Goal: Information Seeking & Learning: Learn about a topic

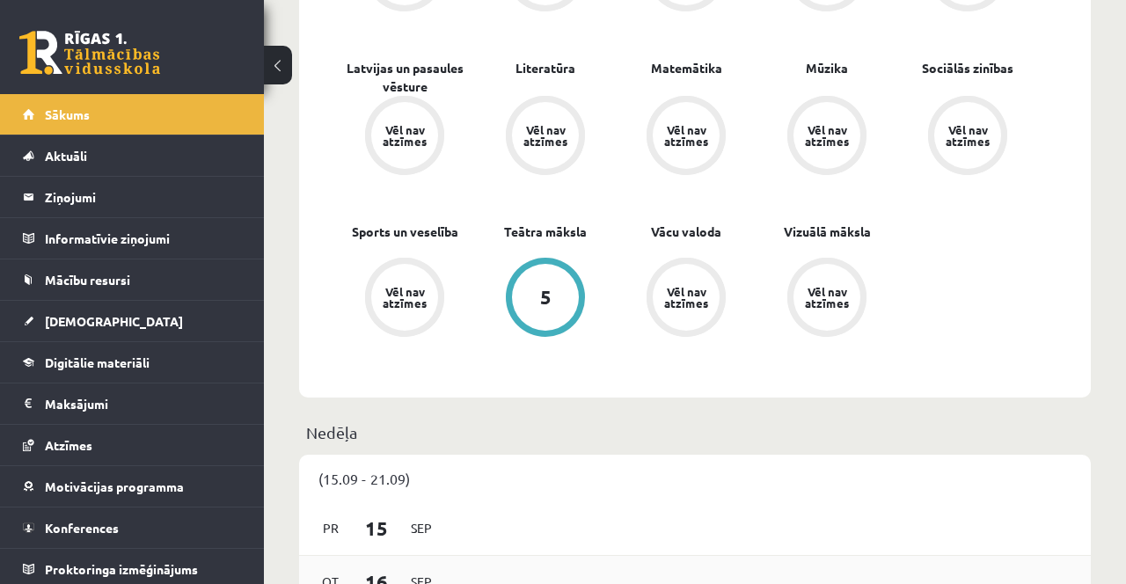
scroll to position [856, 0]
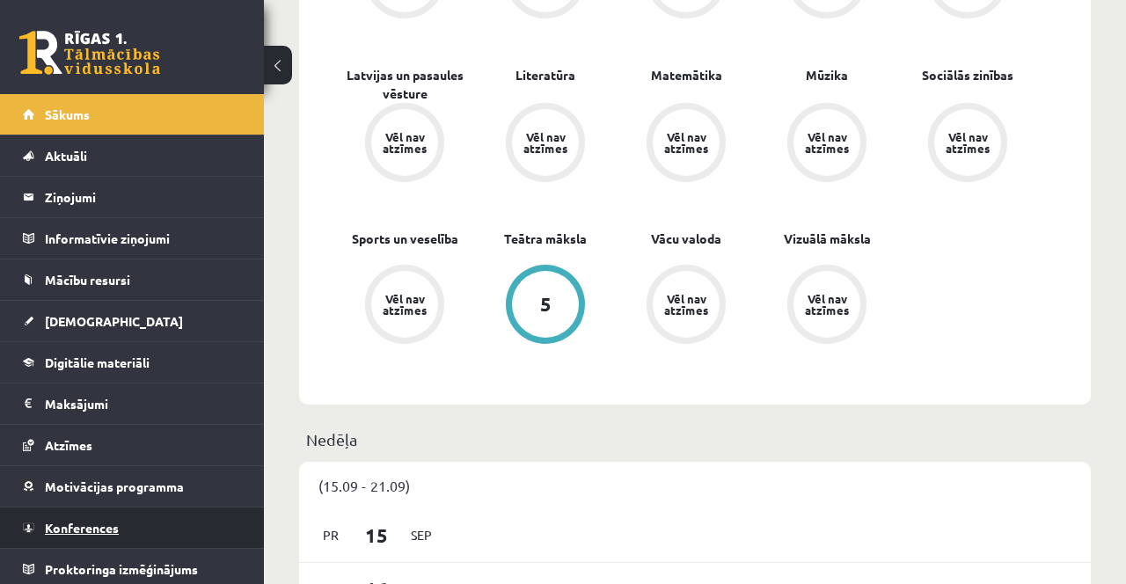
click at [113, 528] on span "Konferences" at bounding box center [82, 528] width 74 height 16
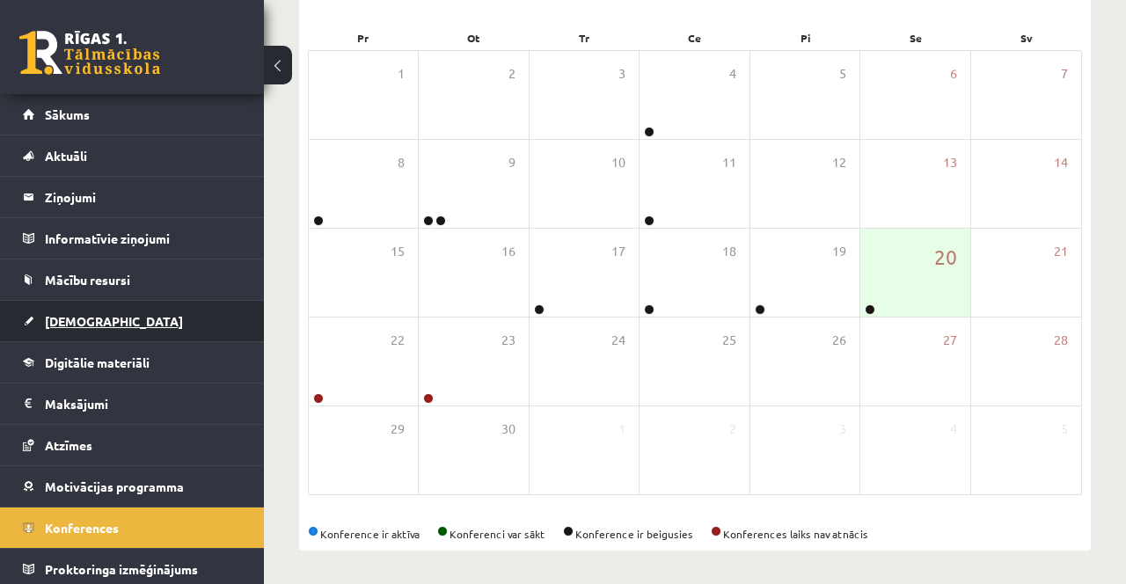
scroll to position [256, 0]
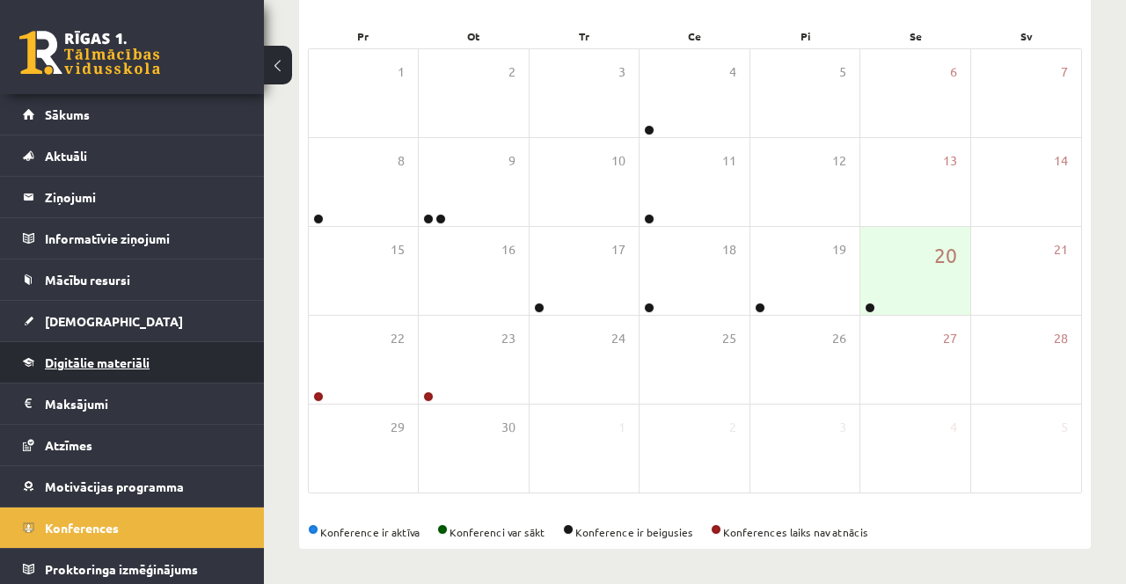
click at [140, 359] on span "Digitālie materiāli" at bounding box center [97, 362] width 105 height 16
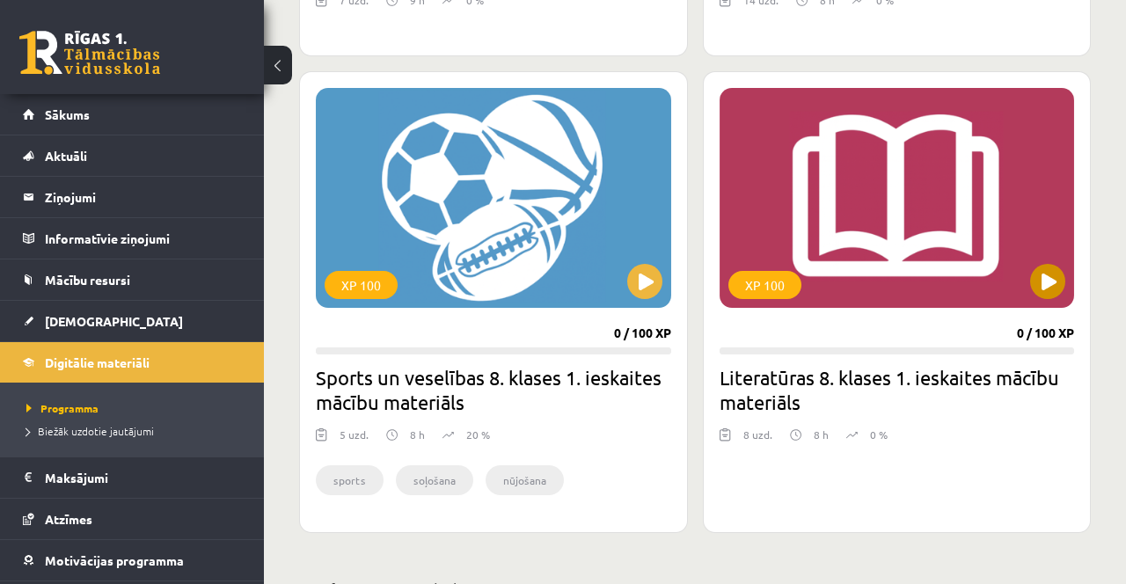
scroll to position [876, 0]
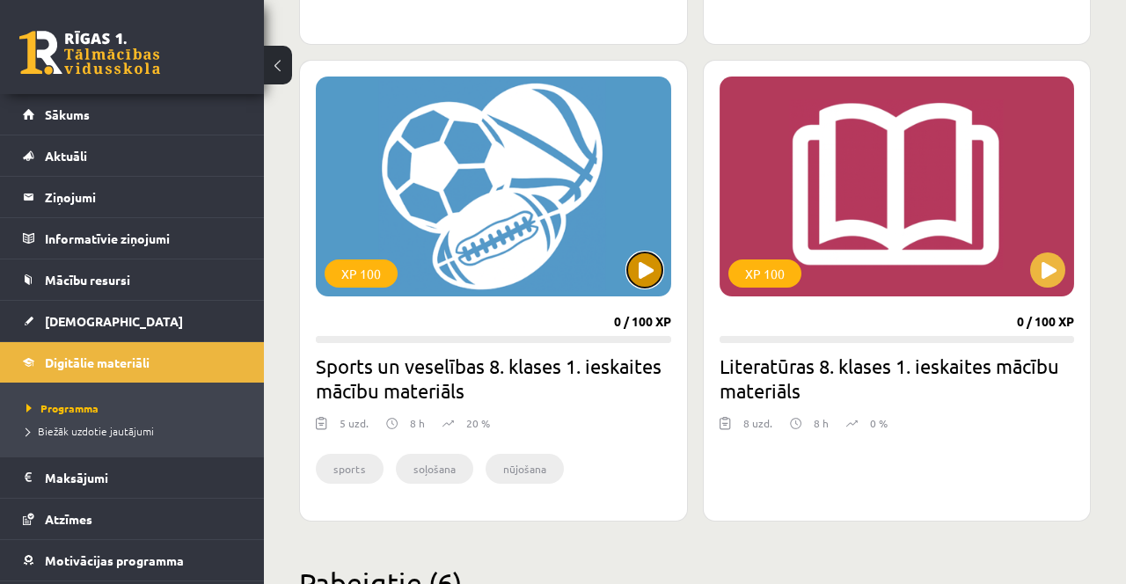
click at [645, 266] on button at bounding box center [644, 269] width 35 height 35
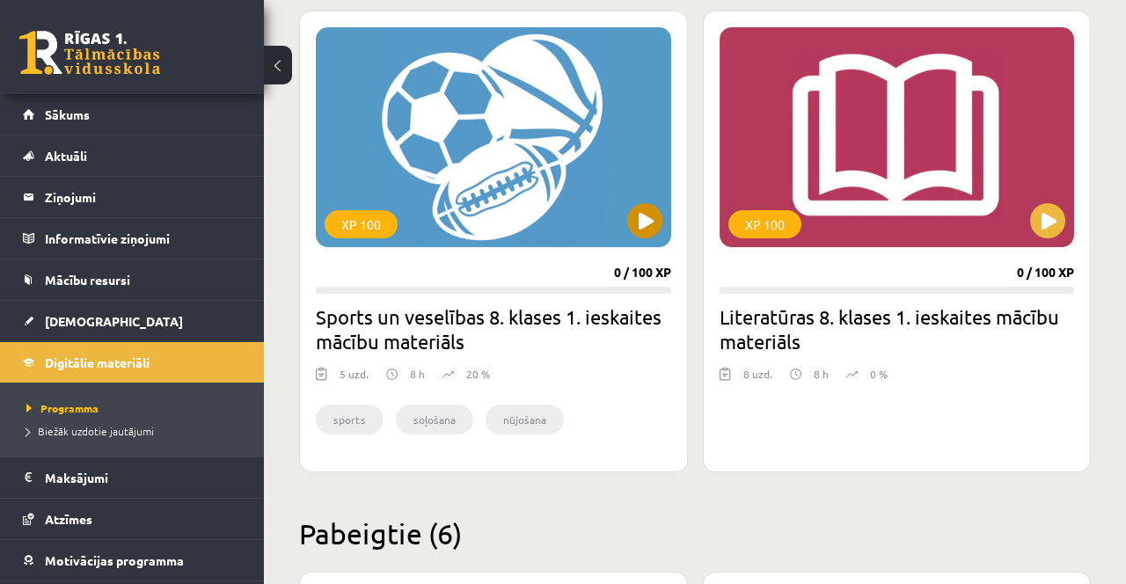
scroll to position [932, 0]
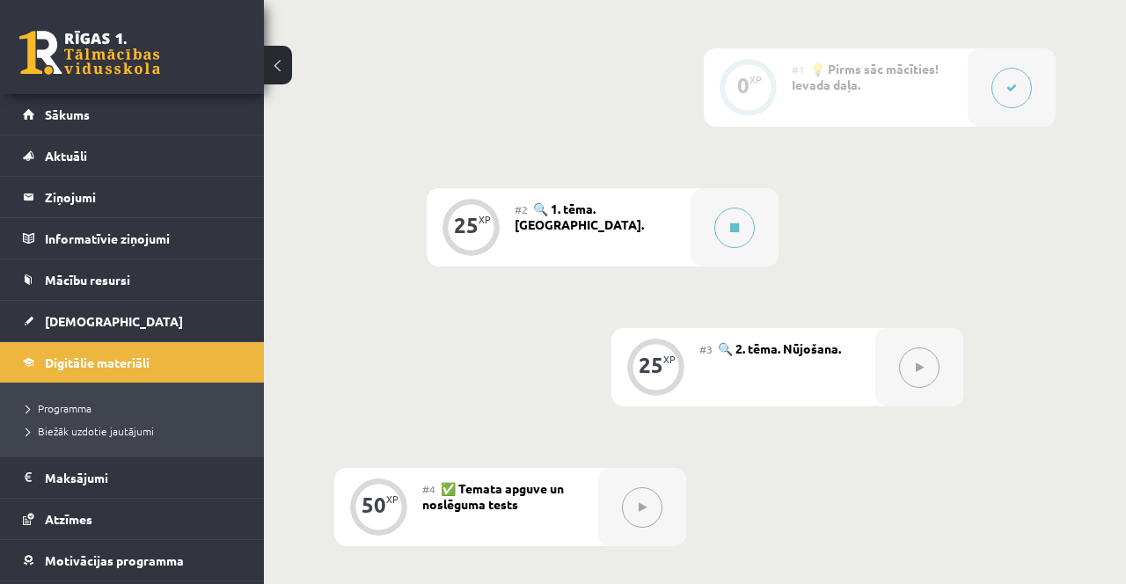
scroll to position [505, 0]
click at [707, 236] on div at bounding box center [734, 230] width 88 height 78
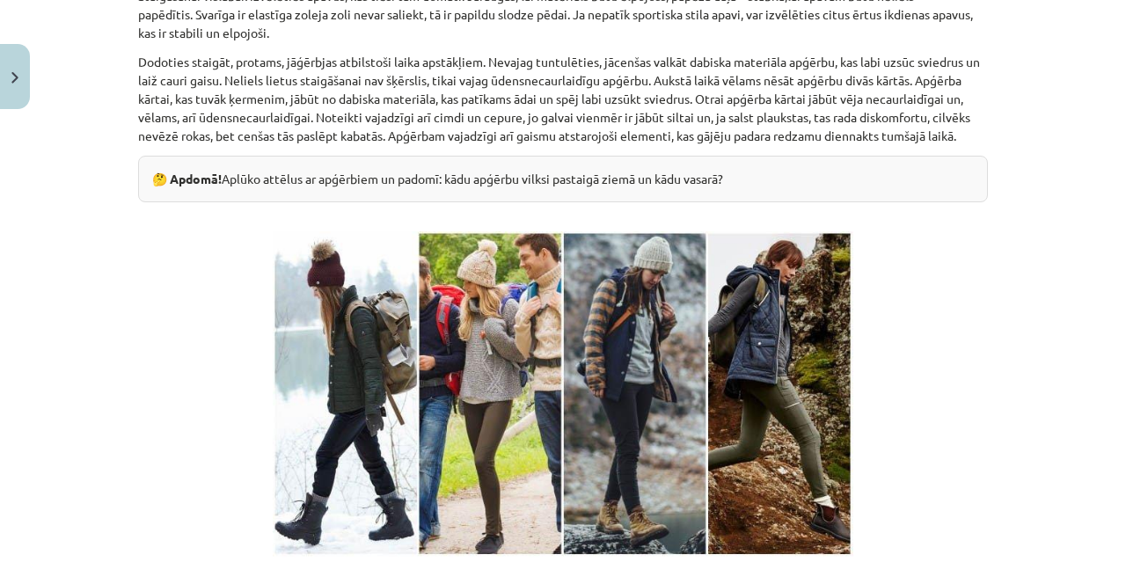
scroll to position [587, 0]
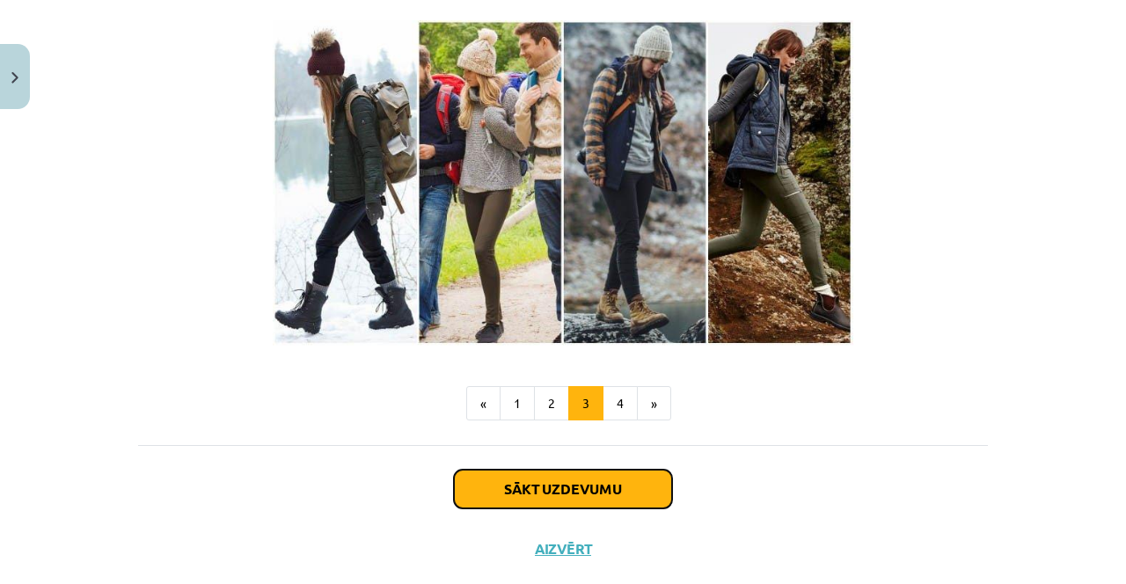
click at [602, 499] on button "Sākt uzdevumu" at bounding box center [563, 489] width 218 height 39
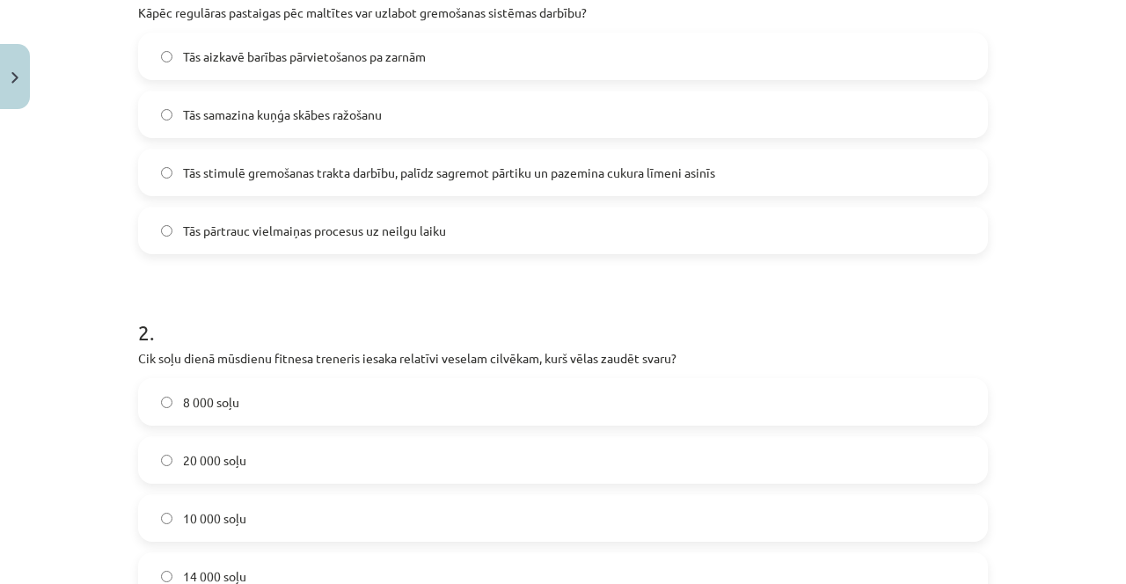
scroll to position [407, 0]
click at [315, 516] on label "10 000 soļu" at bounding box center [563, 517] width 846 height 44
click at [453, 156] on label "Tās stimulē gremošanas trakta darbību, palīdz sagremot pārtiku un pazemina cuku…" at bounding box center [563, 171] width 846 height 44
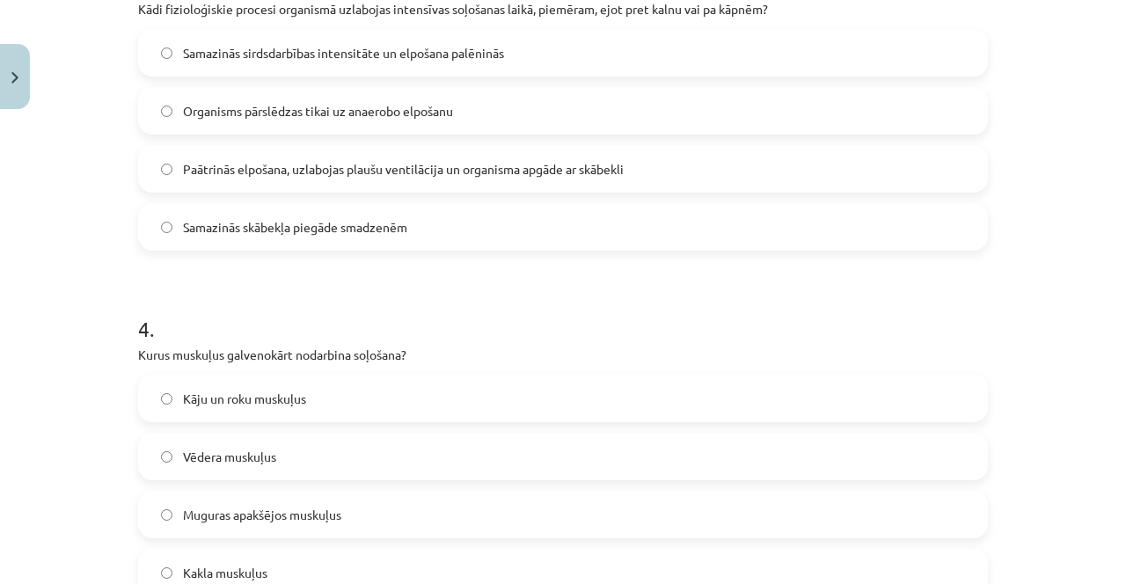
scroll to position [1101, 0]
click at [499, 167] on span "Paātrinās elpošana, uzlabojas plaušu ventilācija un organisma apgāde ar skābekli" at bounding box center [403, 169] width 441 height 18
click at [364, 405] on label "Kāju un roku muskuļus" at bounding box center [563, 398] width 846 height 44
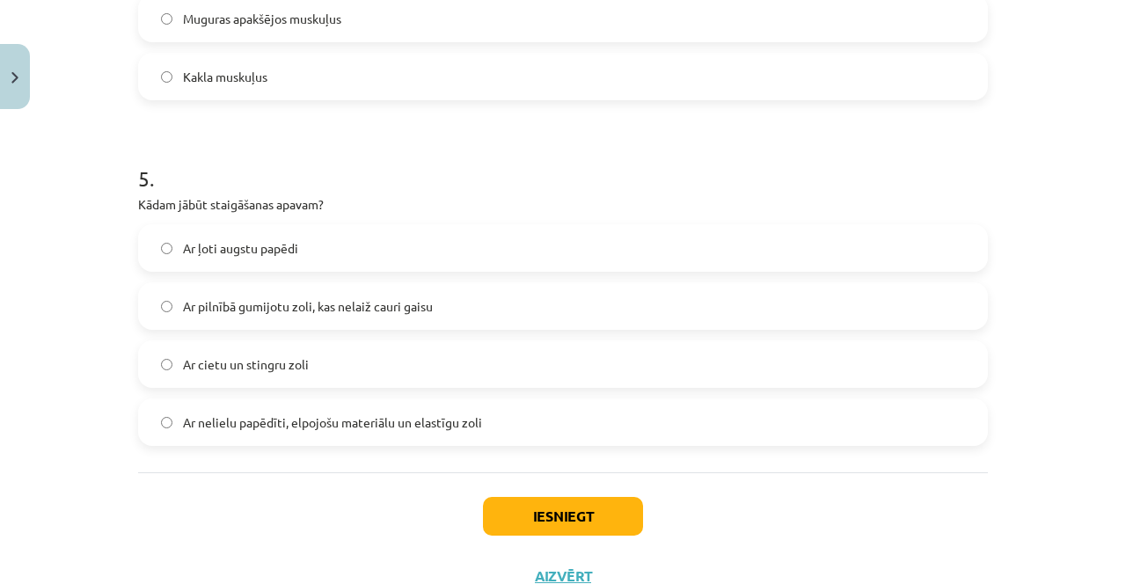
scroll to position [1606, 0]
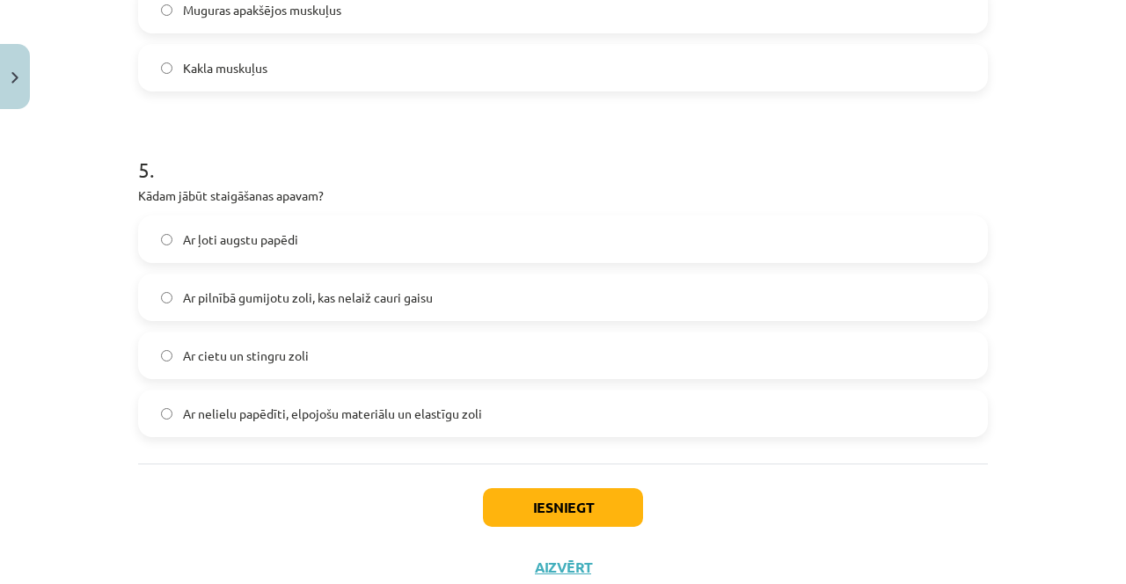
click at [324, 411] on span "Ar nelielu papēdīti, elpojošu materiālu un elastīgu zoli" at bounding box center [332, 413] width 299 height 18
click at [594, 512] on button "Iesniegt" at bounding box center [563, 507] width 160 height 39
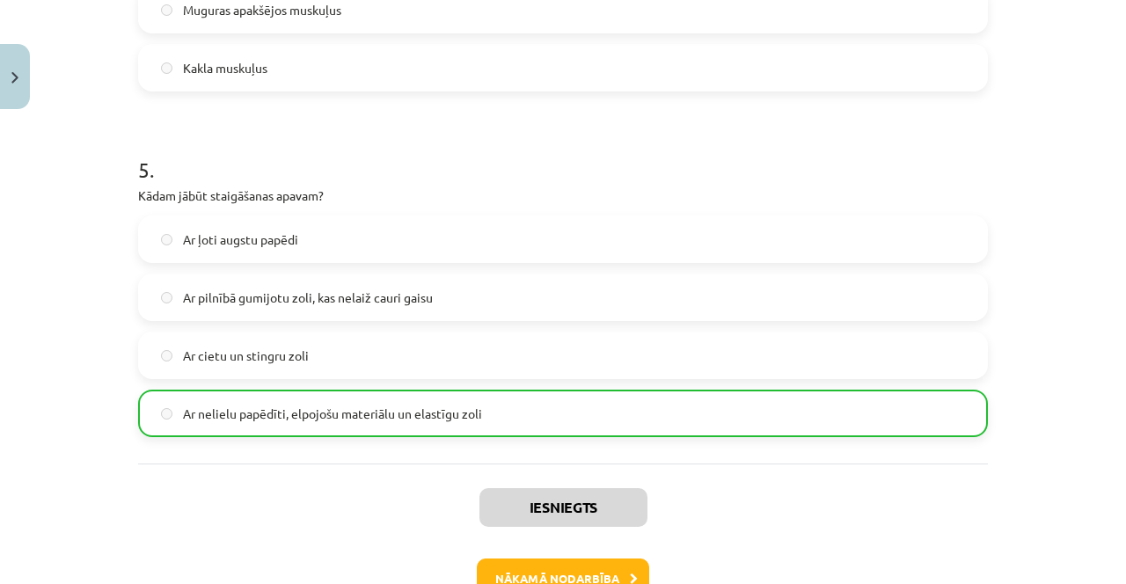
scroll to position [1661, 0]
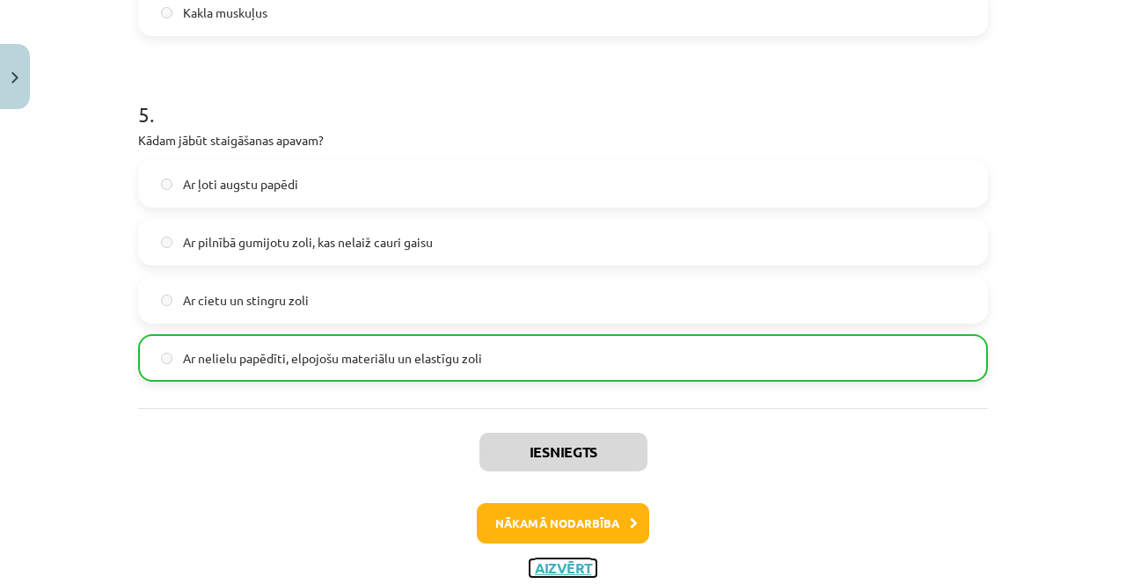
click at [576, 559] on button "Aizvērt" at bounding box center [562, 568] width 67 height 18
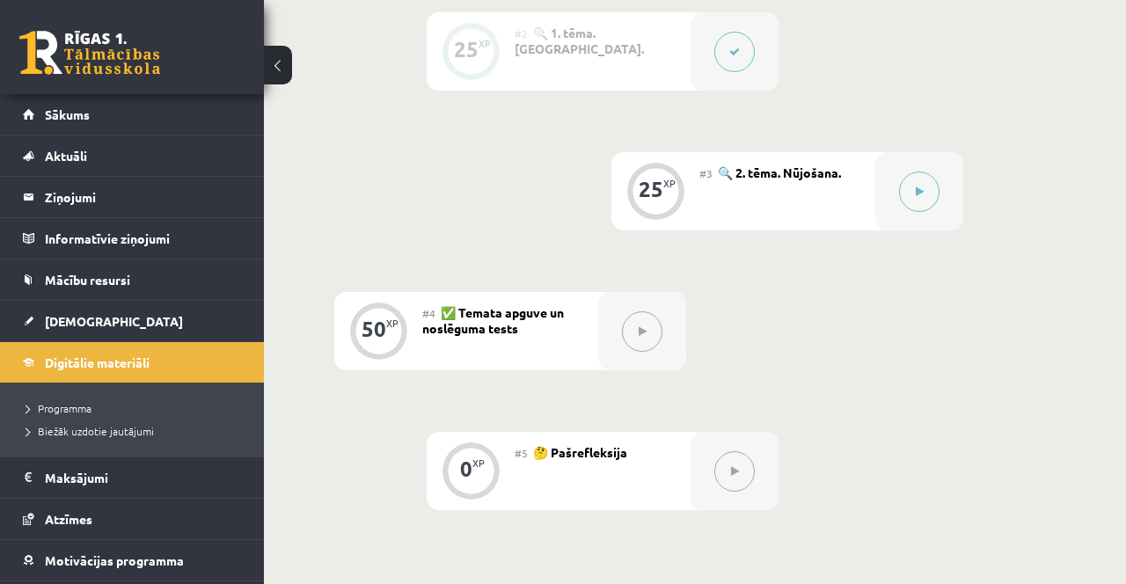
scroll to position [666, 0]
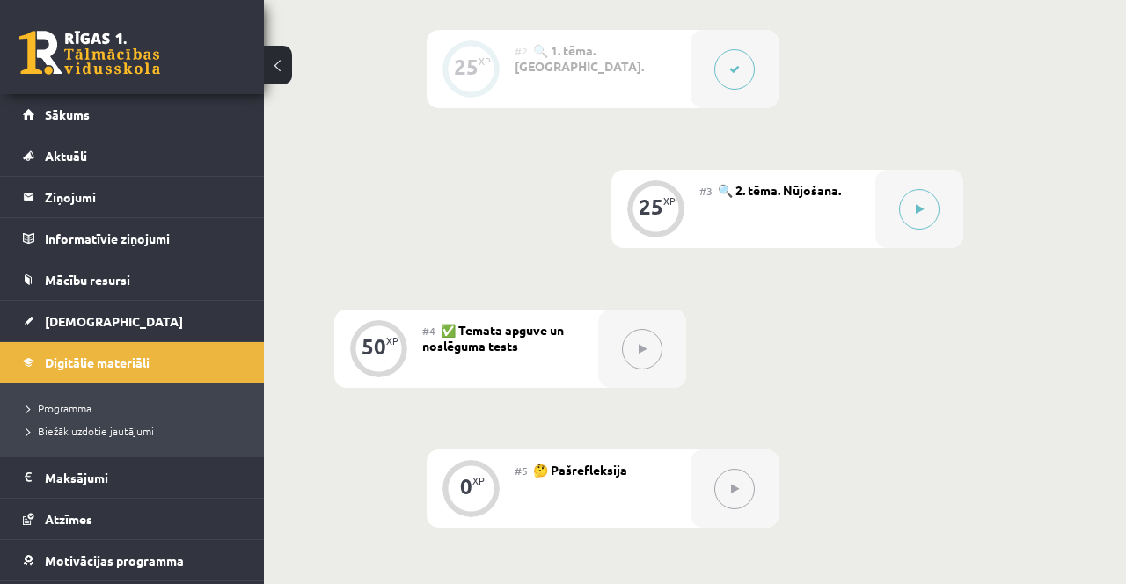
click at [736, 72] on icon at bounding box center [734, 69] width 11 height 11
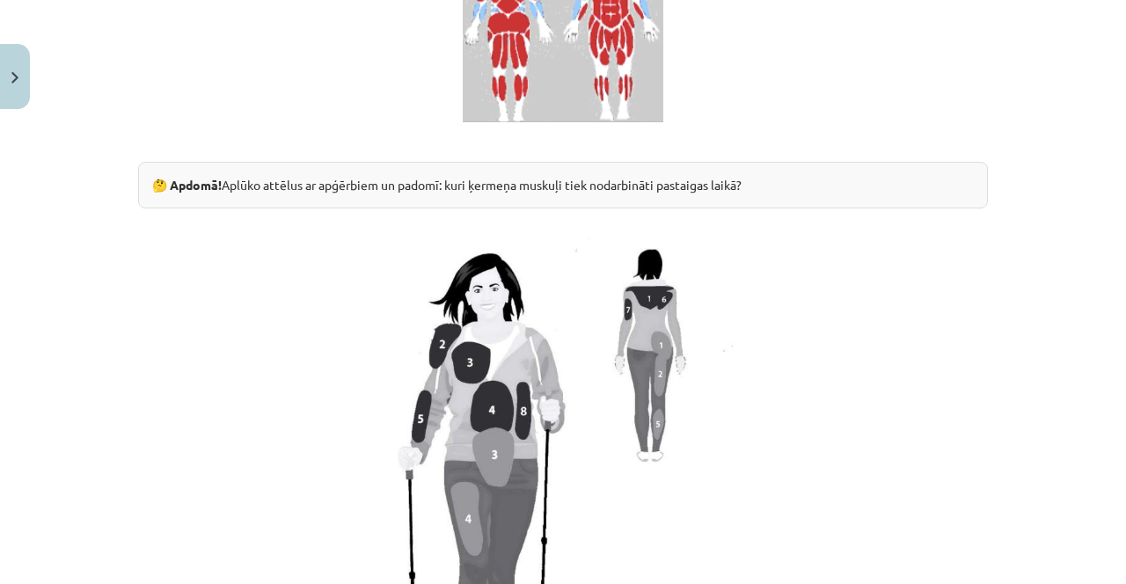
scroll to position [1636, 0]
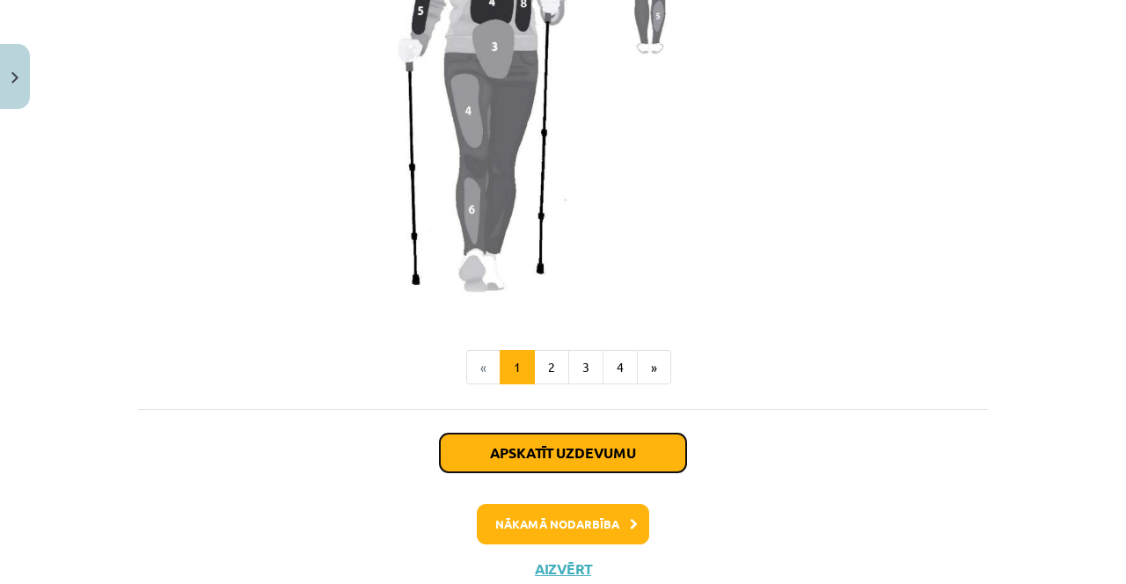
click at [652, 452] on button "Apskatīt uzdevumu" at bounding box center [563, 453] width 246 height 39
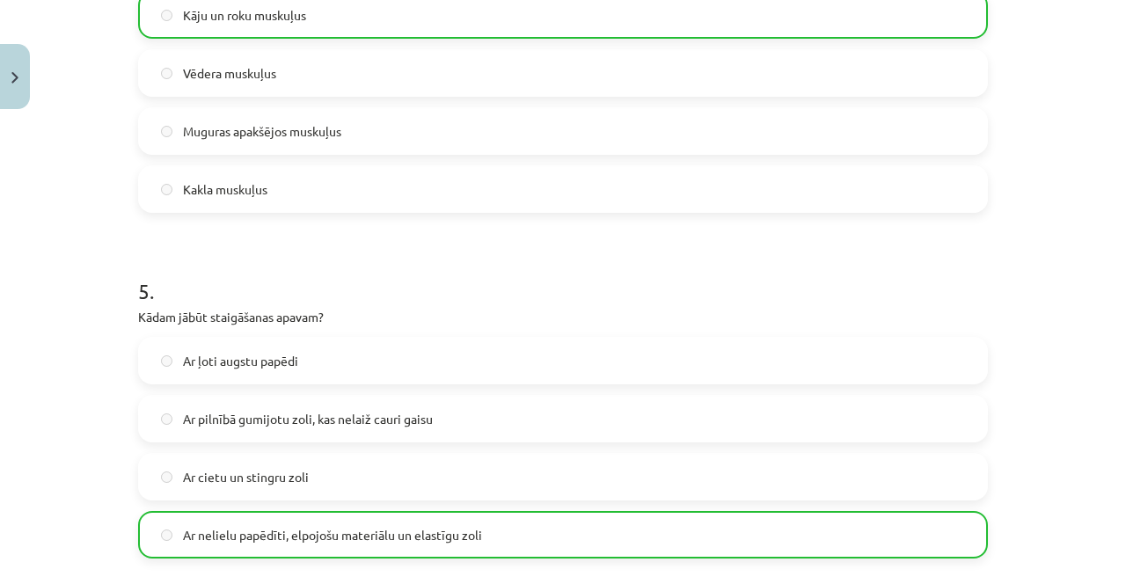
scroll to position [1661, 0]
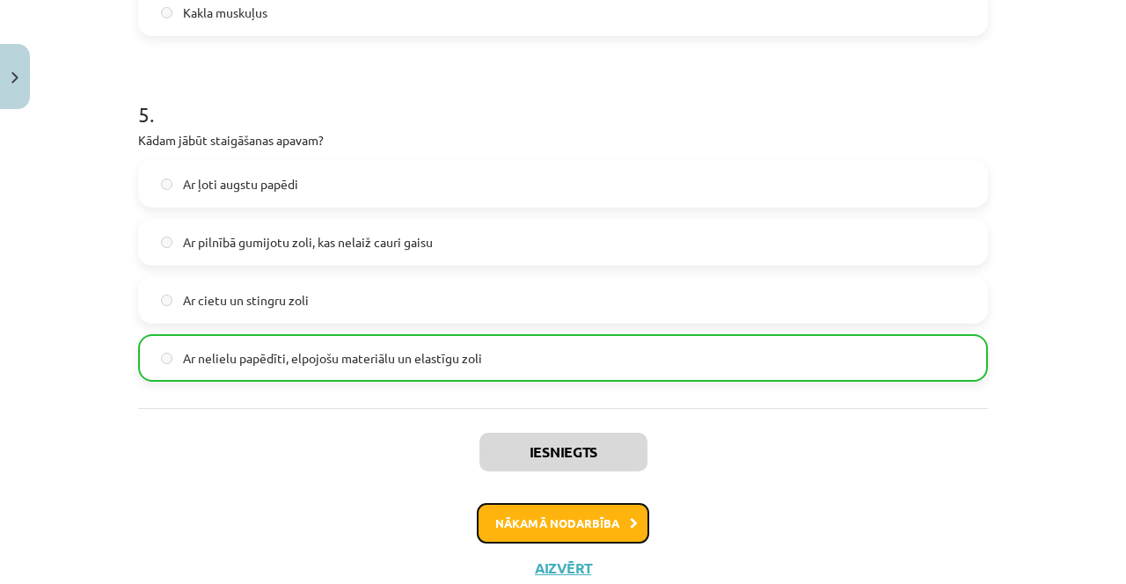
click at [601, 520] on button "Nākamā nodarbība" at bounding box center [563, 523] width 172 height 40
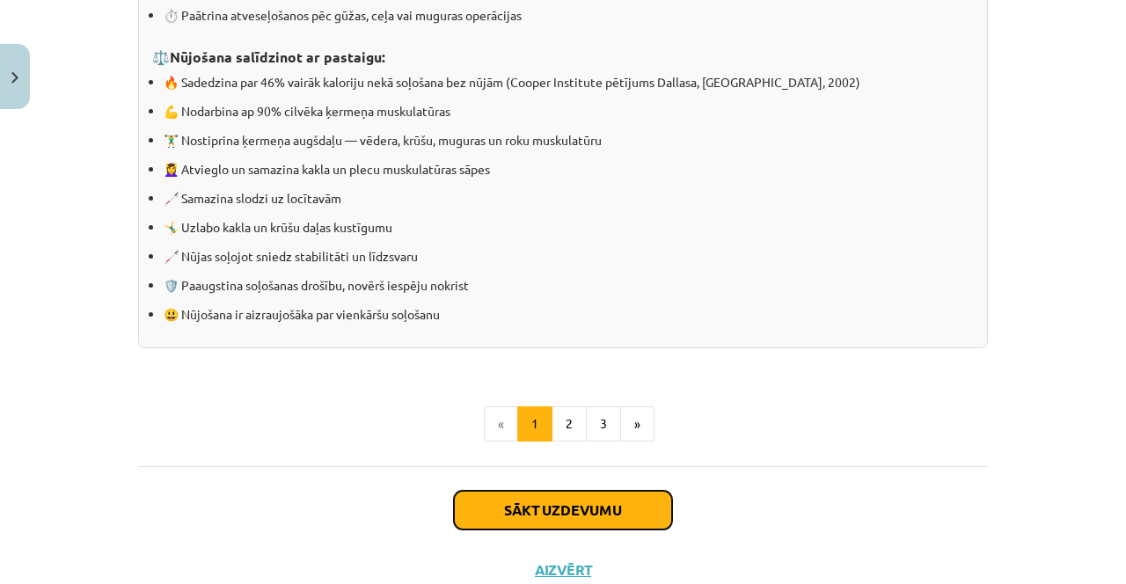
click at [597, 524] on button "Sākt uzdevumu" at bounding box center [563, 510] width 218 height 39
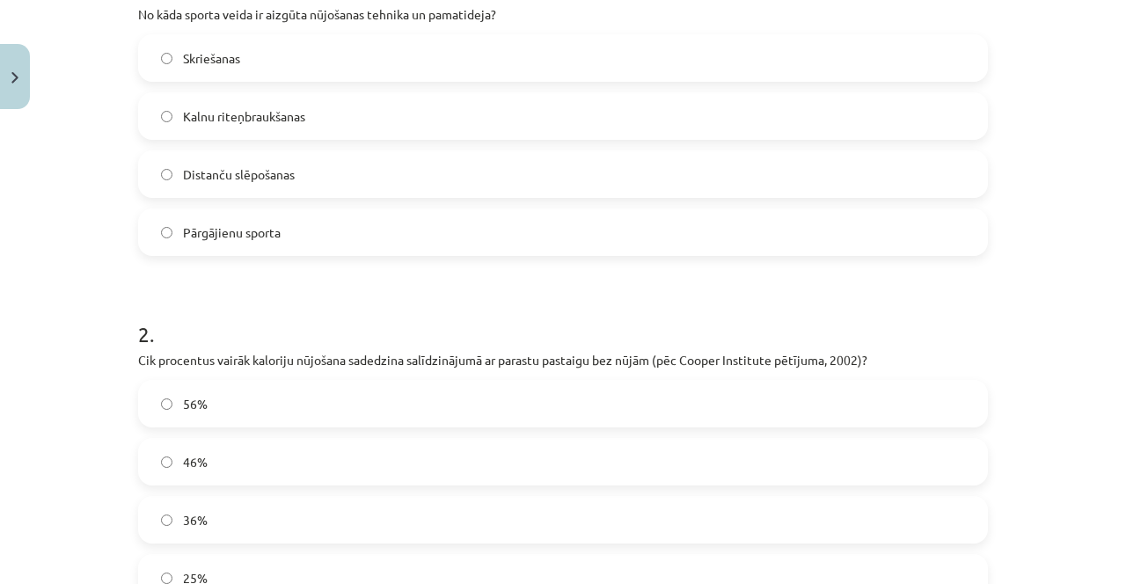
scroll to position [404, 0]
click at [276, 460] on label "46%" at bounding box center [563, 462] width 846 height 44
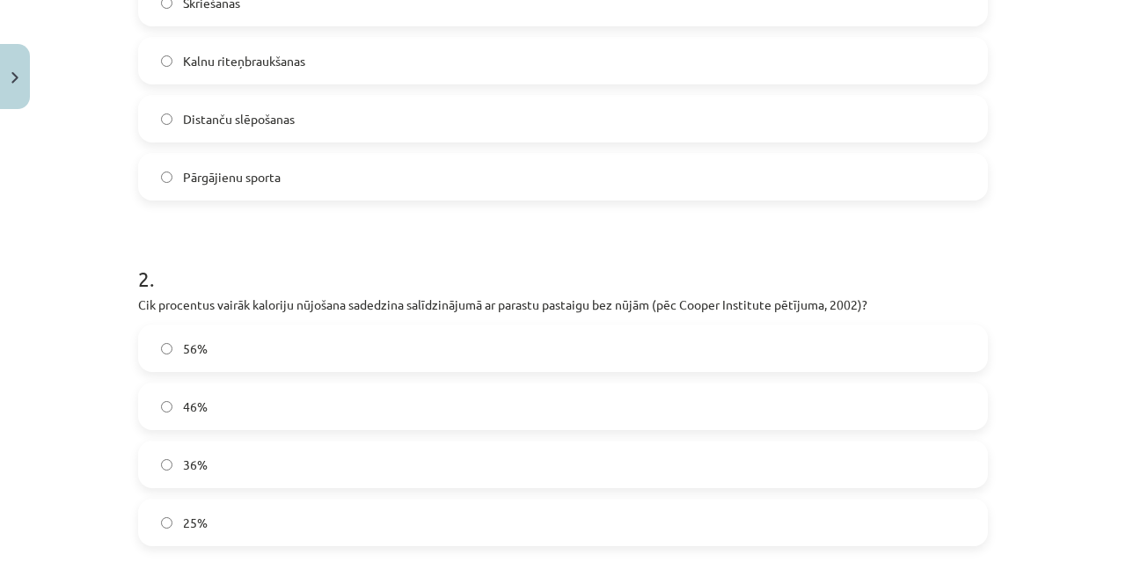
scroll to position [461, 0]
click at [461, 105] on label "Distanču slēpošanas" at bounding box center [563, 118] width 846 height 44
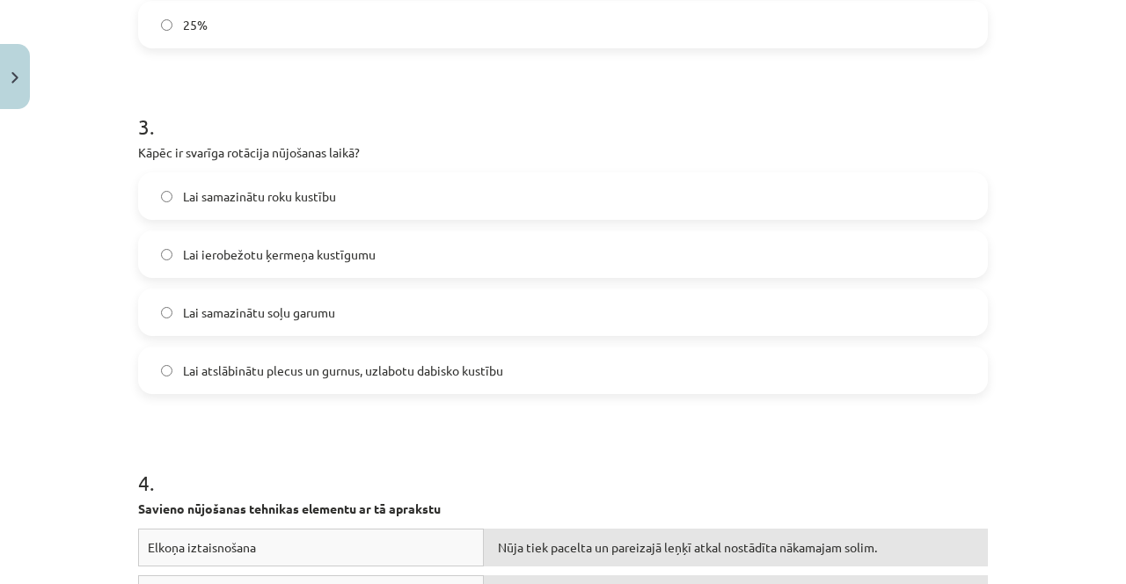
scroll to position [970, 0]
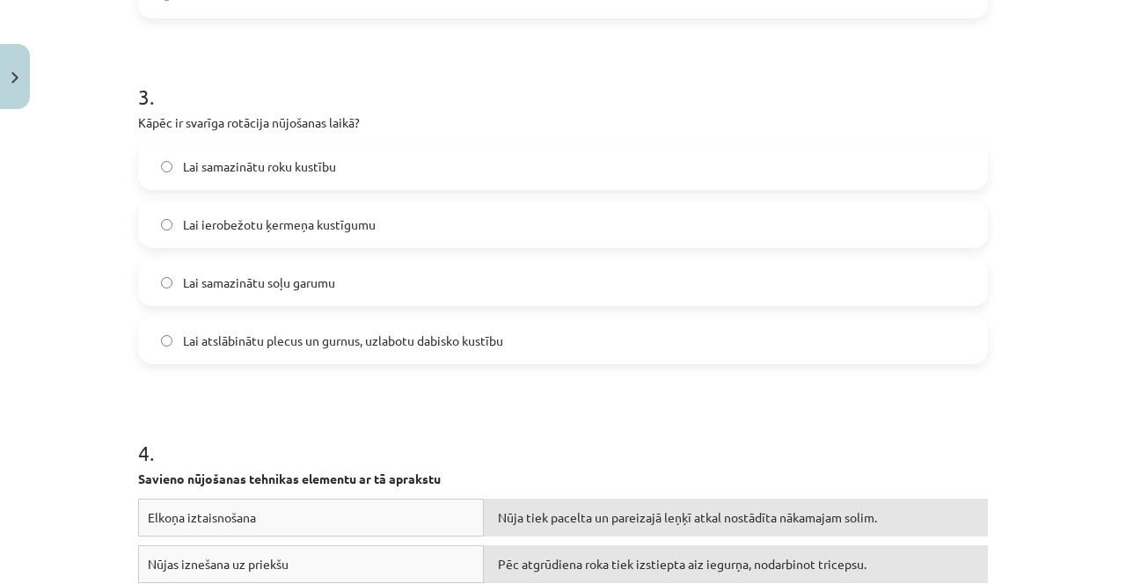
click at [518, 337] on label "Lai atslābinātu plecus un gurnus, uzlabotu dabisko kustību" at bounding box center [563, 340] width 846 height 44
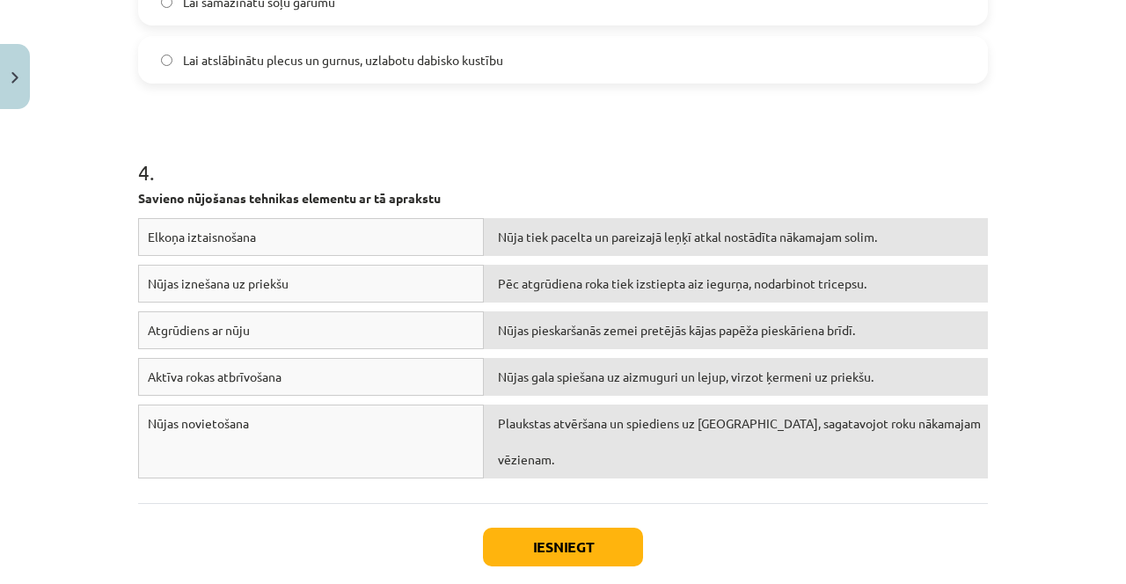
scroll to position [1302, 0]
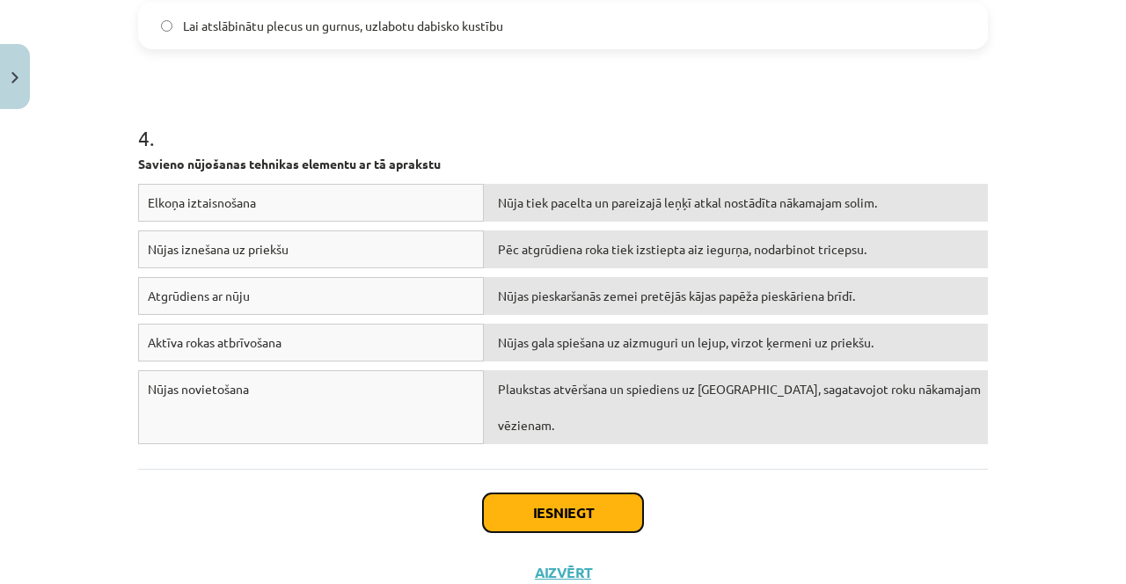
click at [560, 511] on button "Iesniegt" at bounding box center [563, 512] width 160 height 39
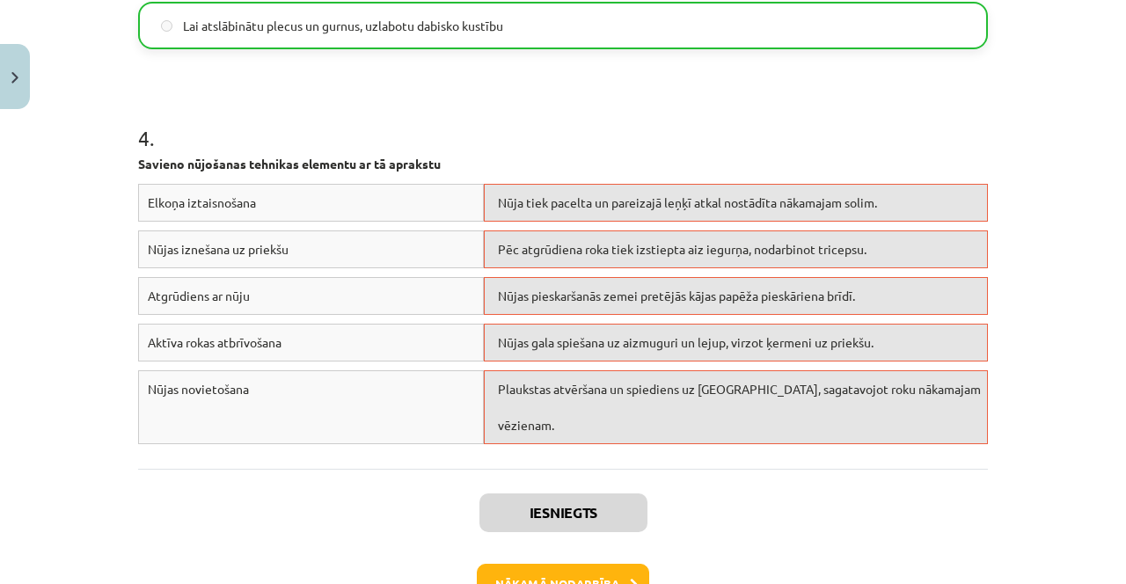
scroll to position [1358, 0]
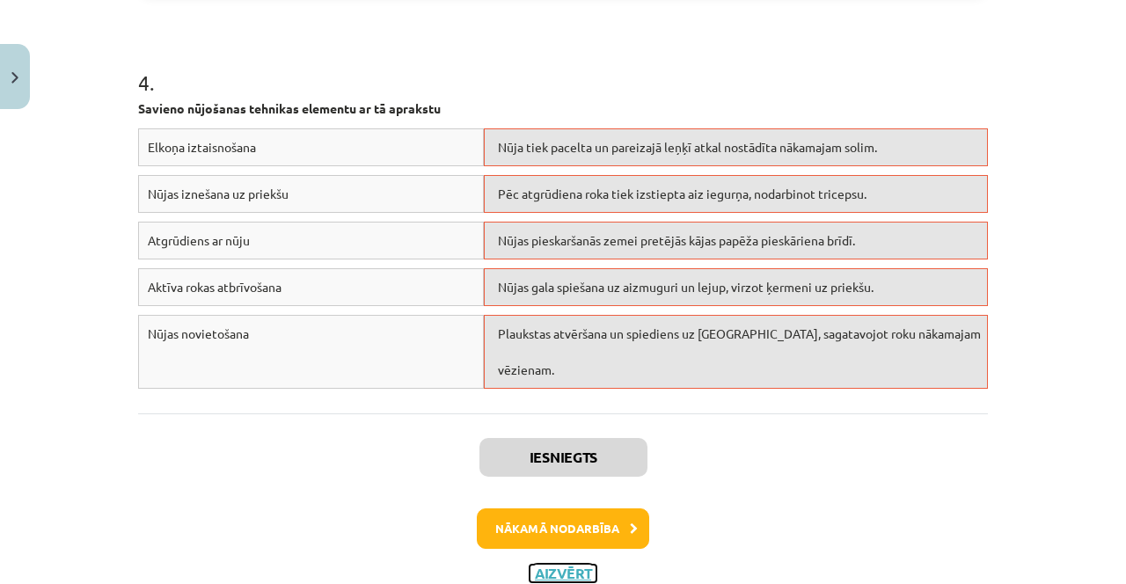
click at [574, 569] on button "Aizvērt" at bounding box center [562, 574] width 67 height 18
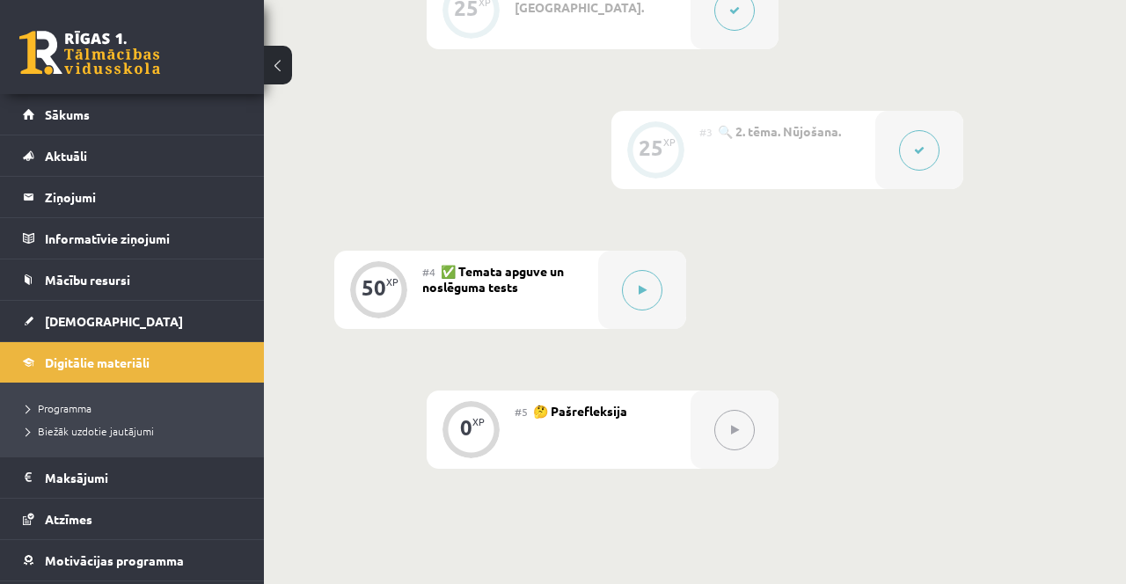
scroll to position [753, 0]
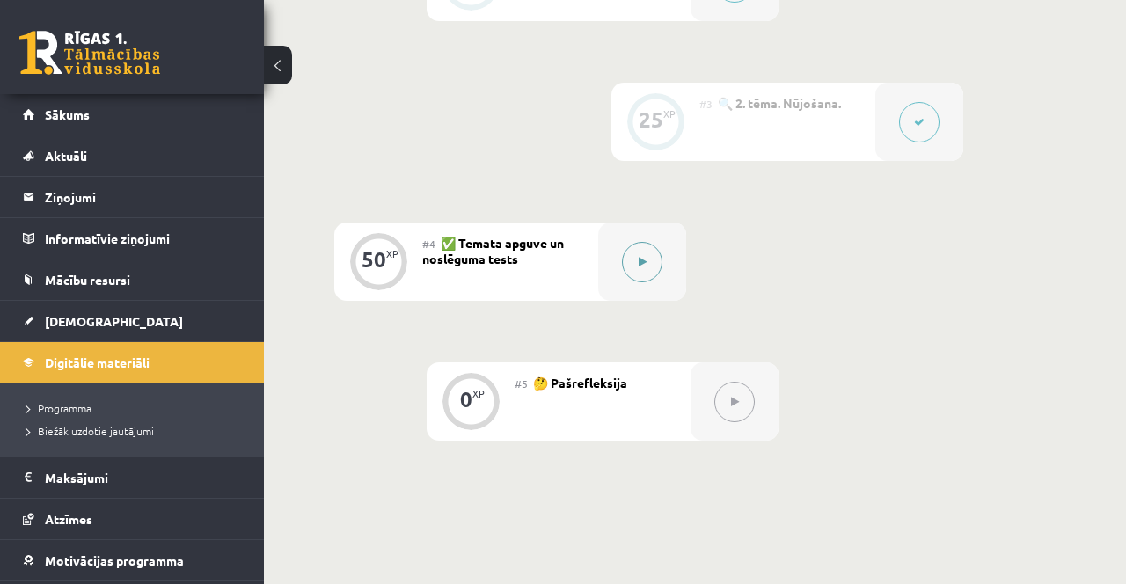
click at [632, 251] on button at bounding box center [642, 262] width 40 height 40
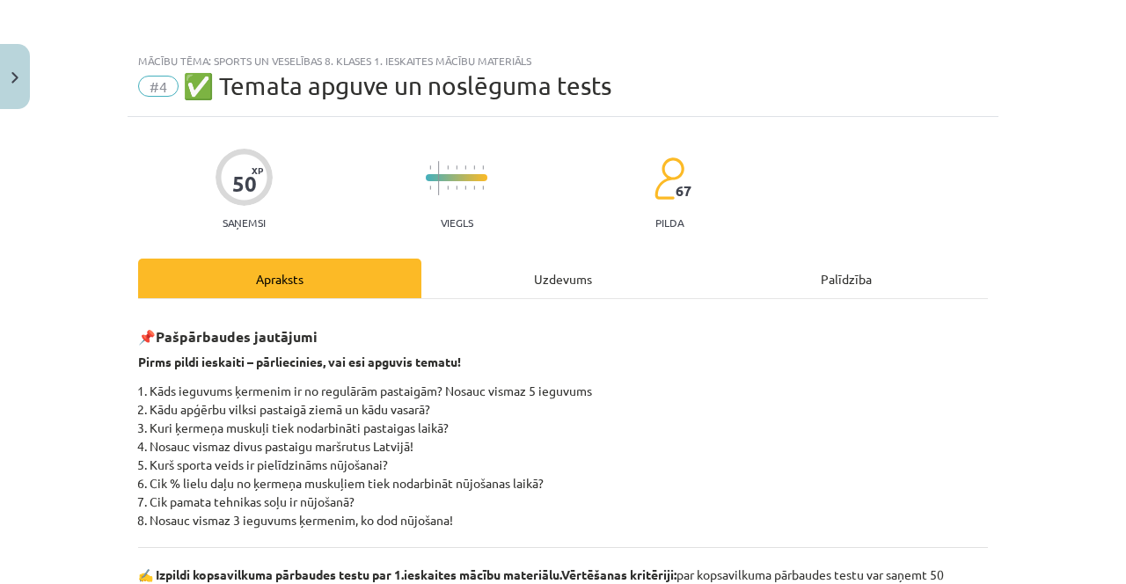
scroll to position [164, 0]
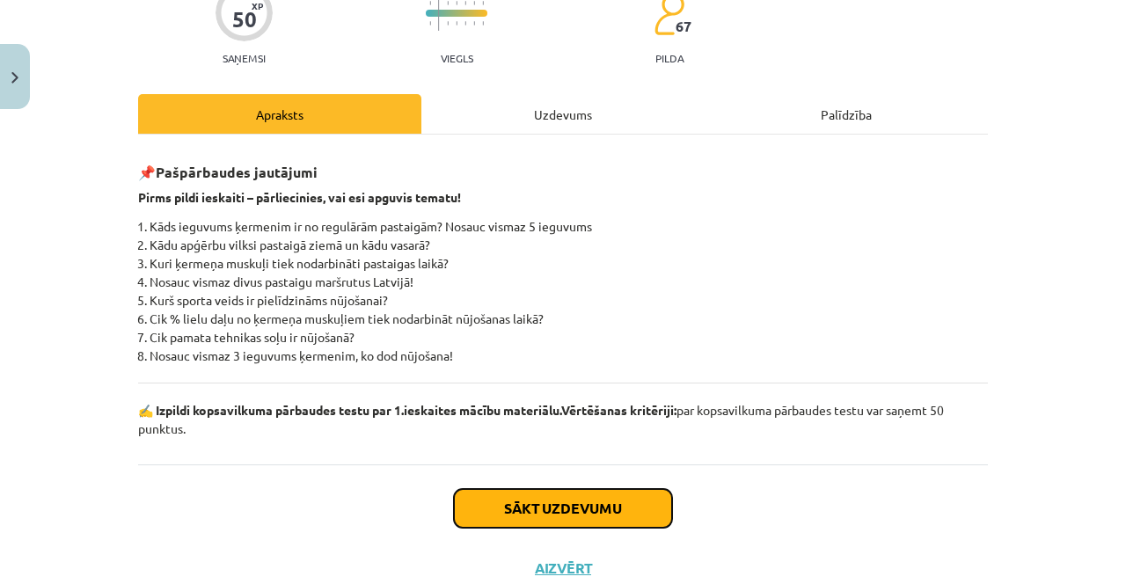
click at [580, 507] on button "Sākt uzdevumu" at bounding box center [563, 508] width 218 height 39
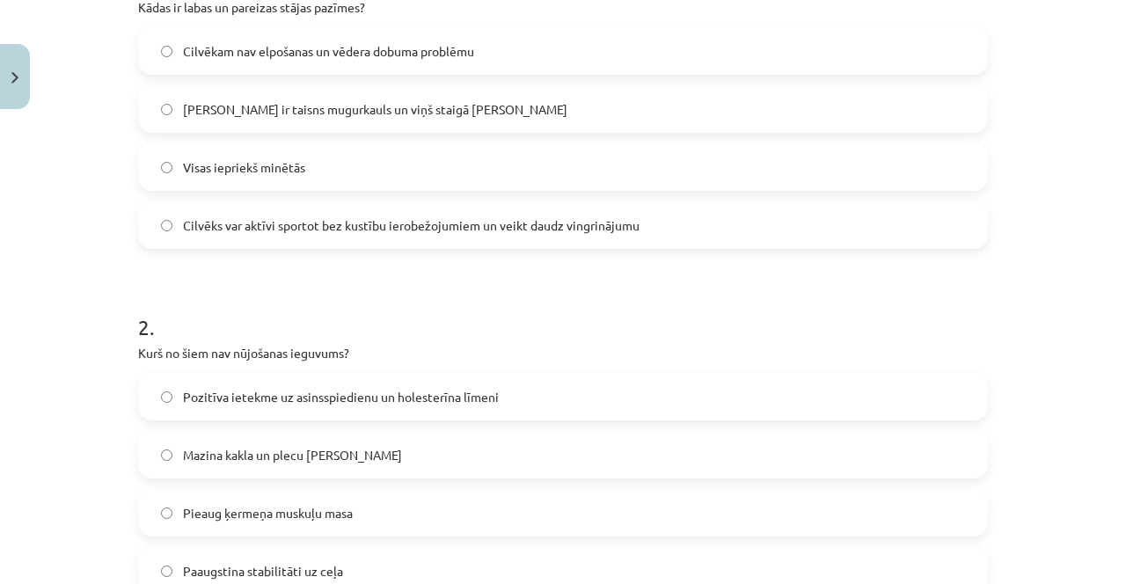
scroll to position [410, 0]
click at [541, 147] on label "Visas iepriekš minētās" at bounding box center [563, 169] width 846 height 44
click at [376, 522] on label "Pieaug ķermeņa muskuļu masa" at bounding box center [563, 514] width 846 height 44
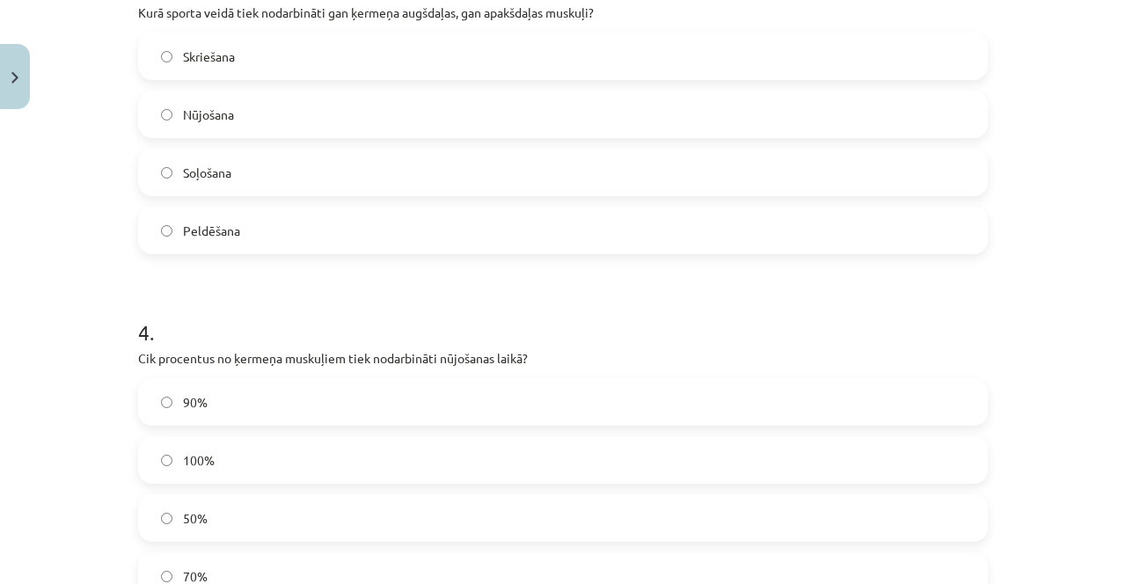
scroll to position [1100, 0]
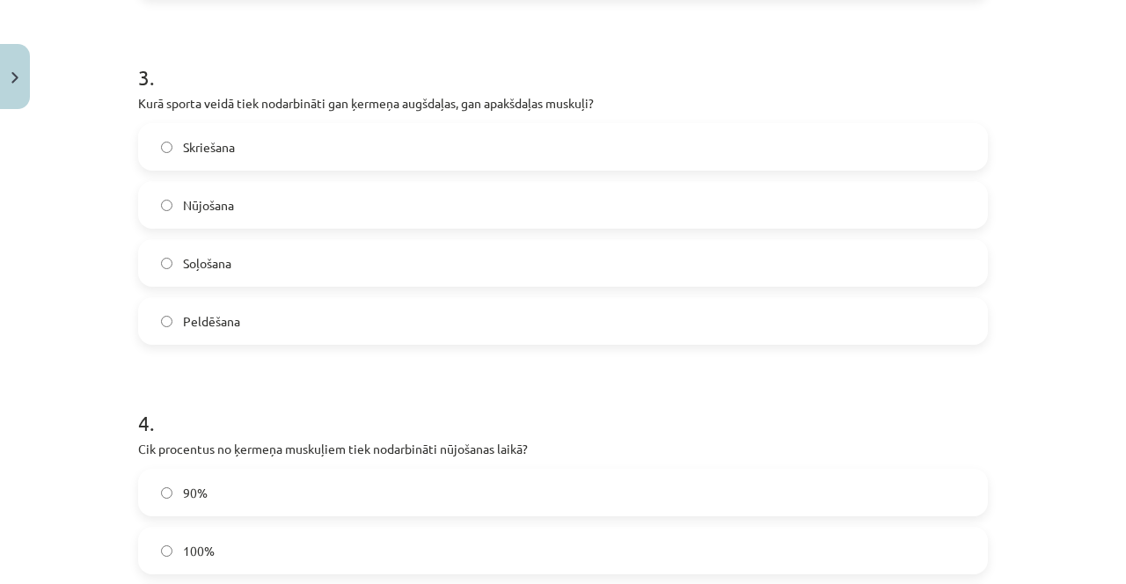
click at [378, 207] on label "Nūjošana" at bounding box center [563, 205] width 846 height 44
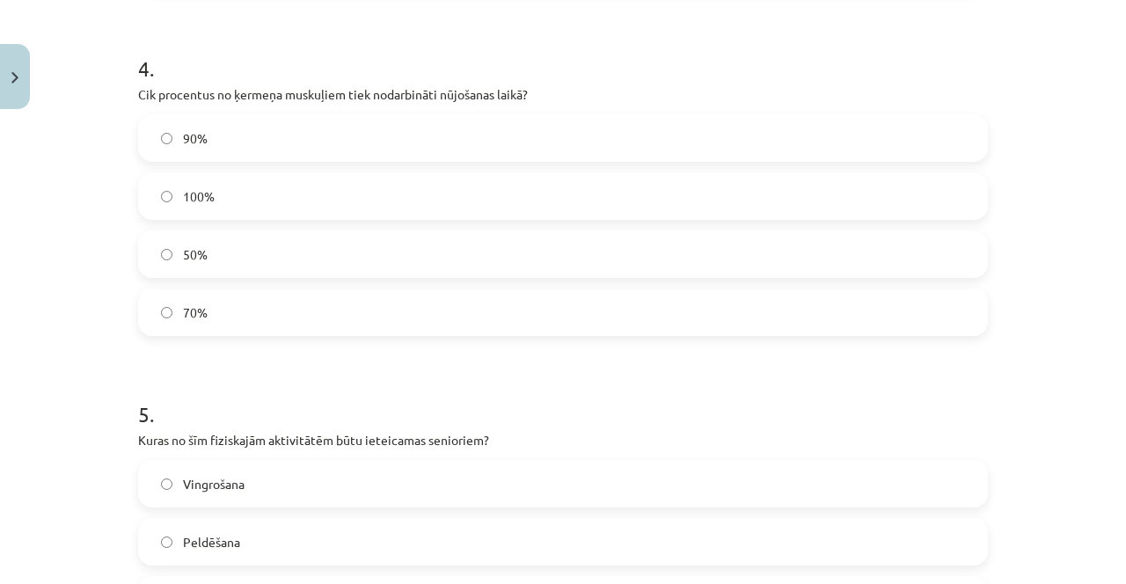
scroll to position [1362, 0]
click at [457, 138] on label "90%" at bounding box center [563, 137] width 846 height 44
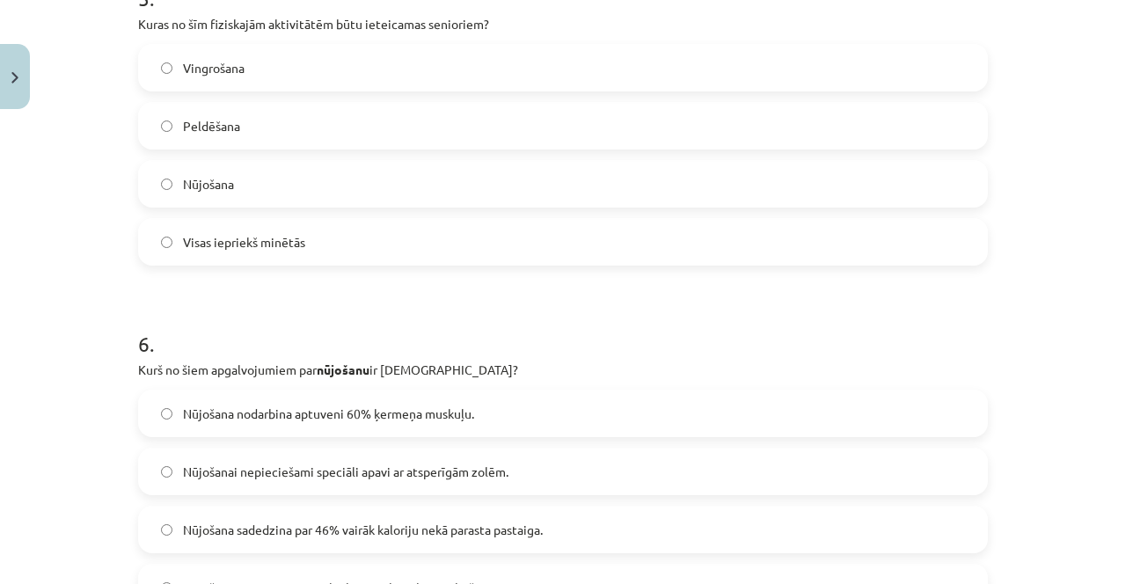
scroll to position [1768, 0]
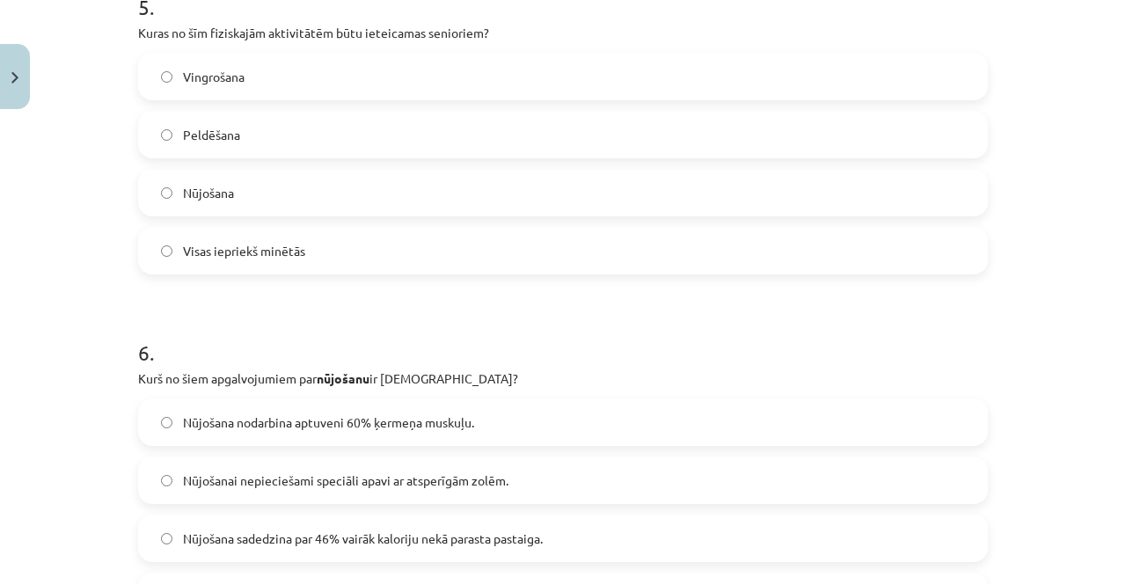
click at [407, 240] on label "Visas iepriekš minētās" at bounding box center [563, 251] width 846 height 44
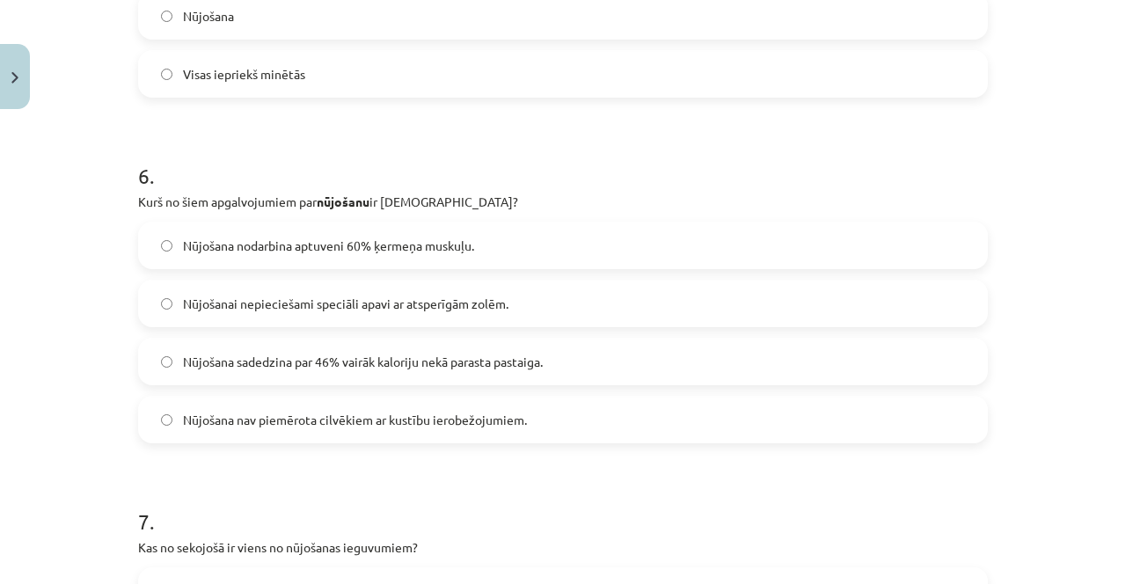
scroll to position [1950, 0]
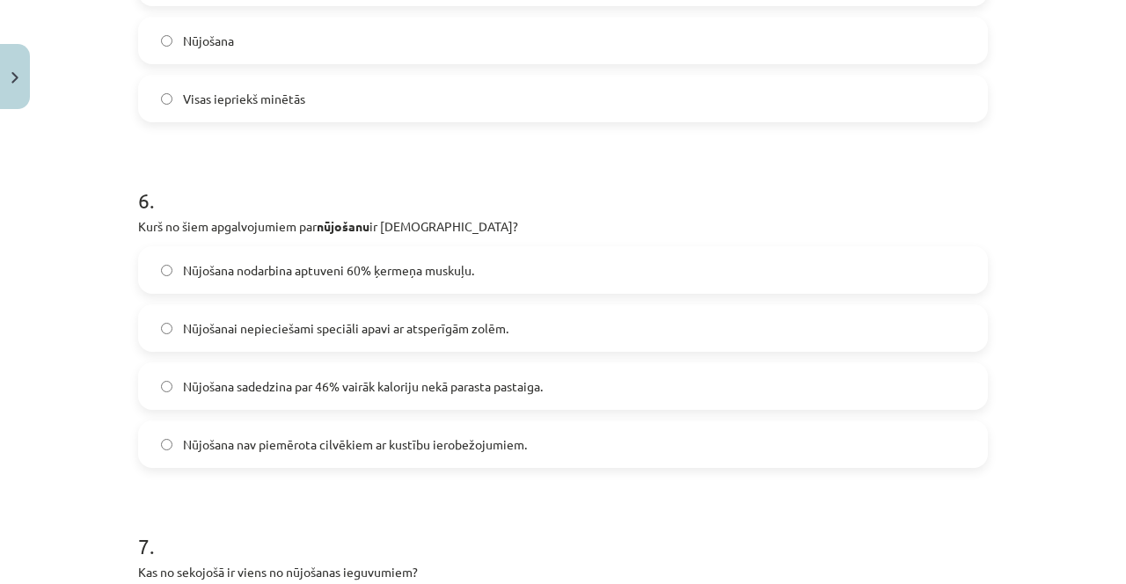
click at [477, 381] on span "Nūjošana sadedzina par 46% vairāk kaloriju nekā parasta pastaiga." at bounding box center [363, 386] width 360 height 18
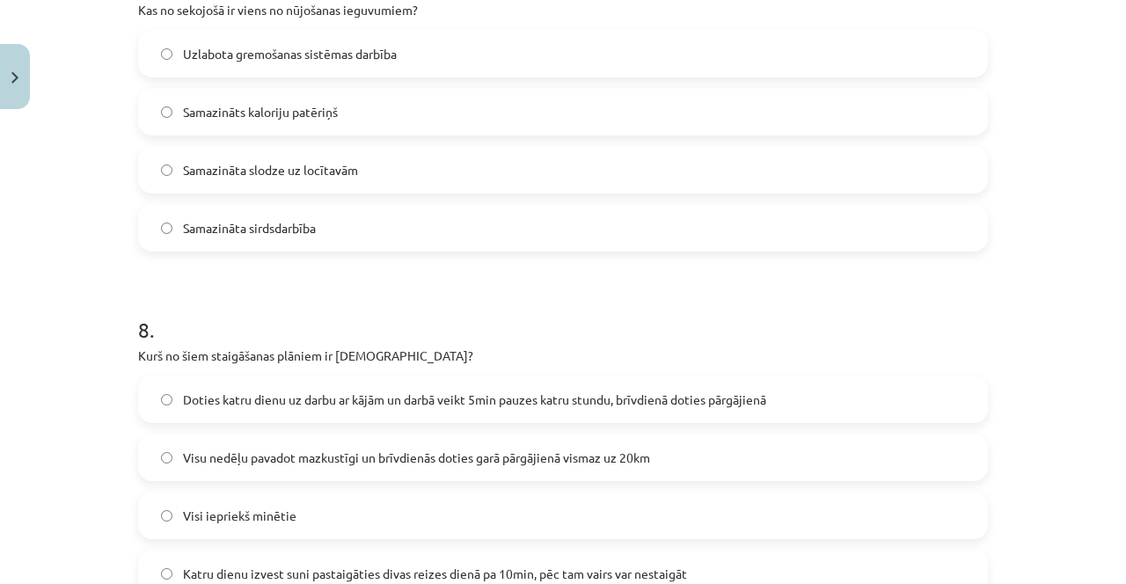
scroll to position [2483, 0]
click at [436, 162] on label "Samazināta slodze uz locītavām" at bounding box center [563, 169] width 846 height 44
click at [357, 410] on label "Doties katru dienu uz darbu ar kājām un darbā veikt 5min pauzes katru stundu, b…" at bounding box center [563, 398] width 846 height 44
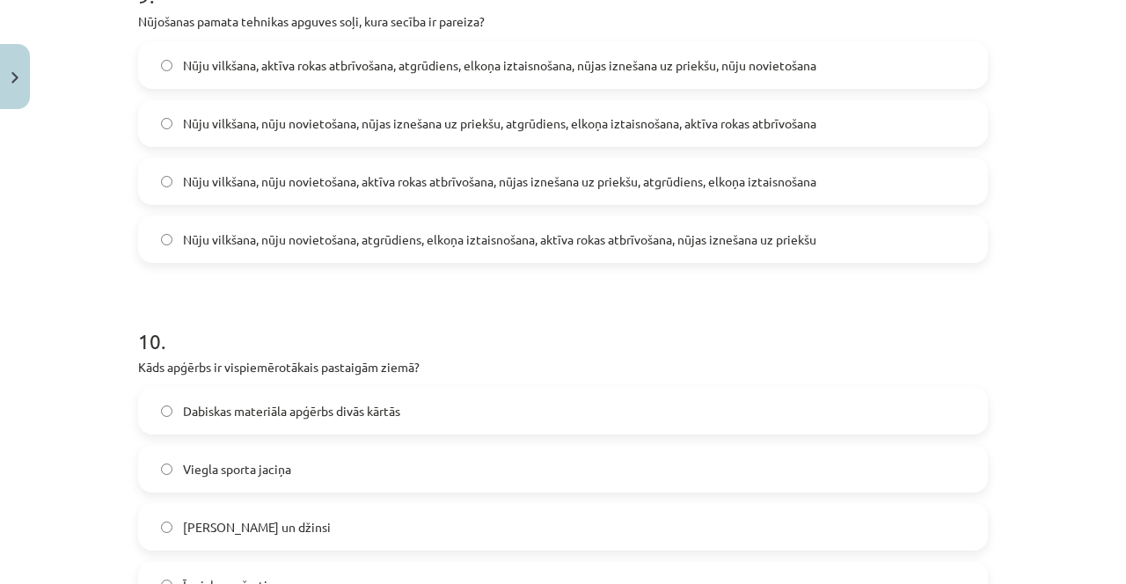
scroll to position [3177, 0]
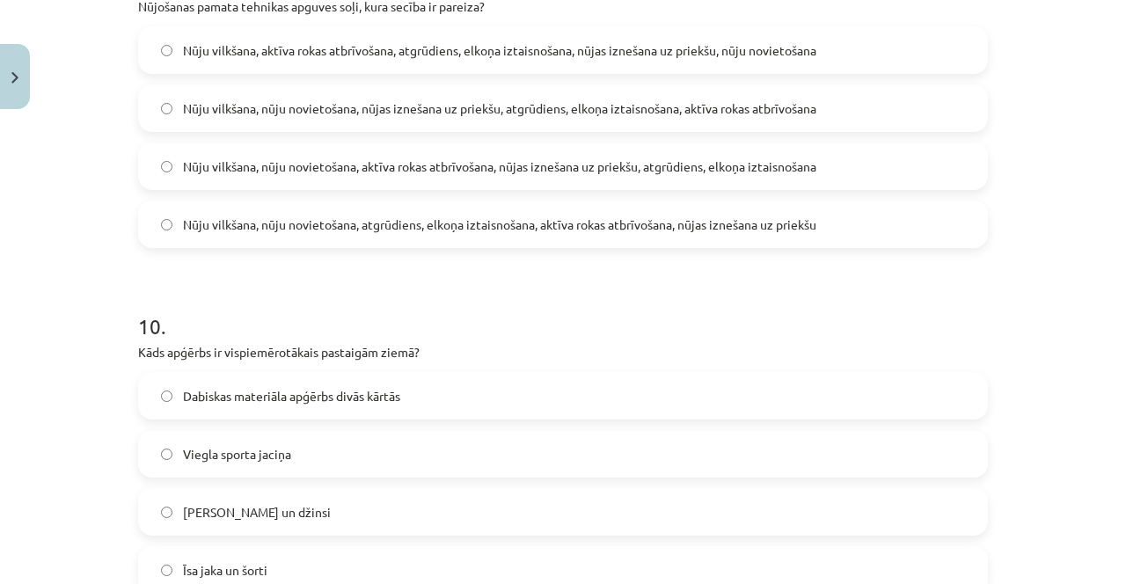
click at [806, 209] on label "Nūju vilkšana, nūju novietošana, atgrūdiens, elkoņa iztaisnošana, aktīva rokas …" at bounding box center [563, 224] width 846 height 44
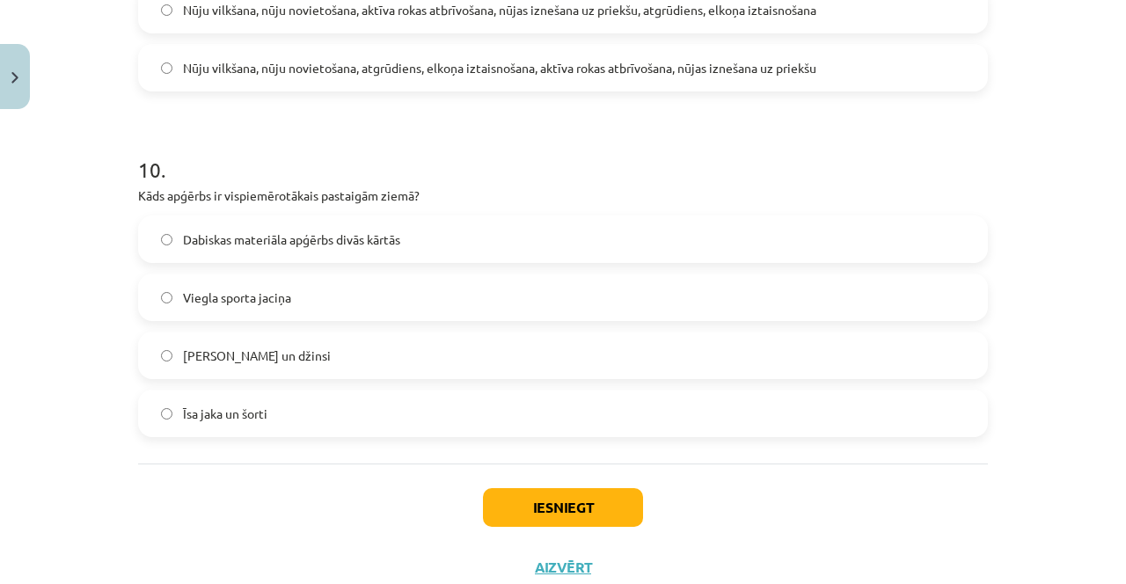
click at [404, 215] on div "Dabiskas materiāla apģērbs divās kārtās" at bounding box center [562, 238] width 849 height 47
click at [522, 230] on label "Dabiskas materiāla apģērbs divās kārtās" at bounding box center [563, 239] width 846 height 44
click at [581, 522] on button "Iesniegt" at bounding box center [563, 507] width 160 height 39
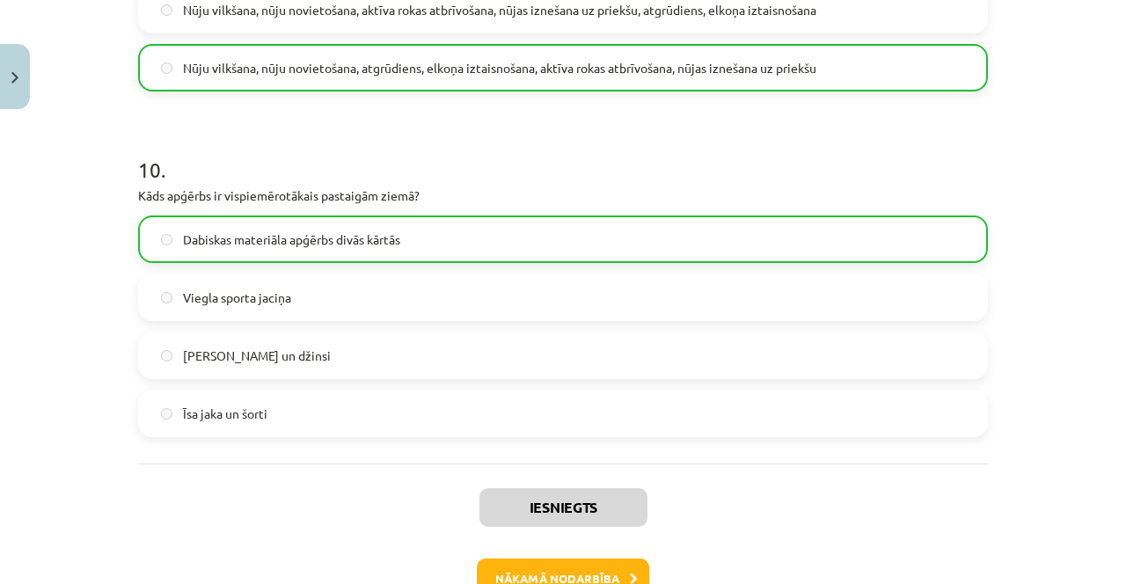
scroll to position [3390, 0]
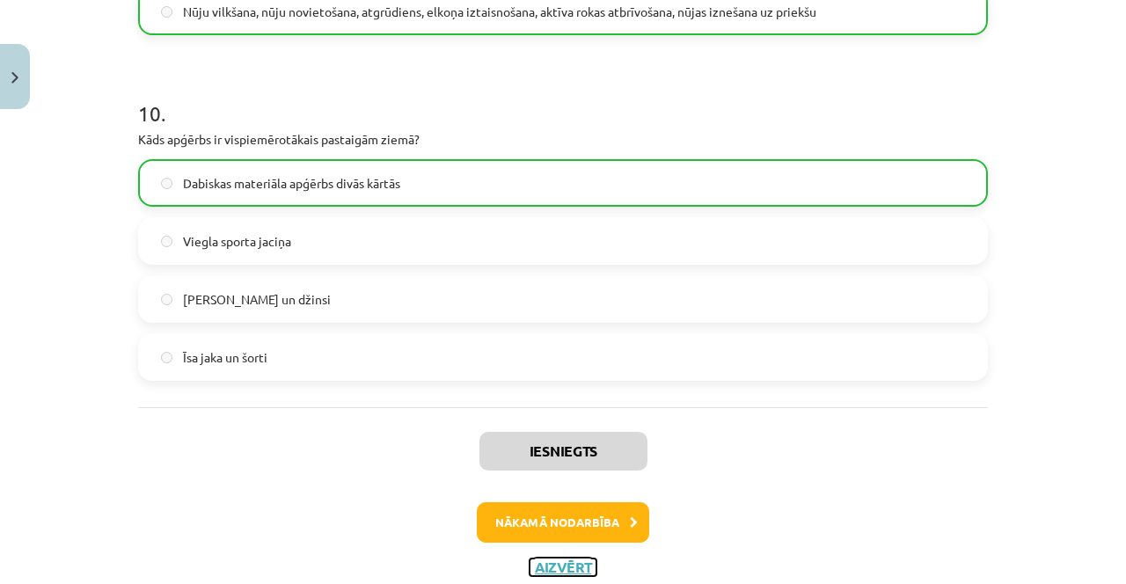
click at [563, 563] on button "Aizvērt" at bounding box center [562, 567] width 67 height 18
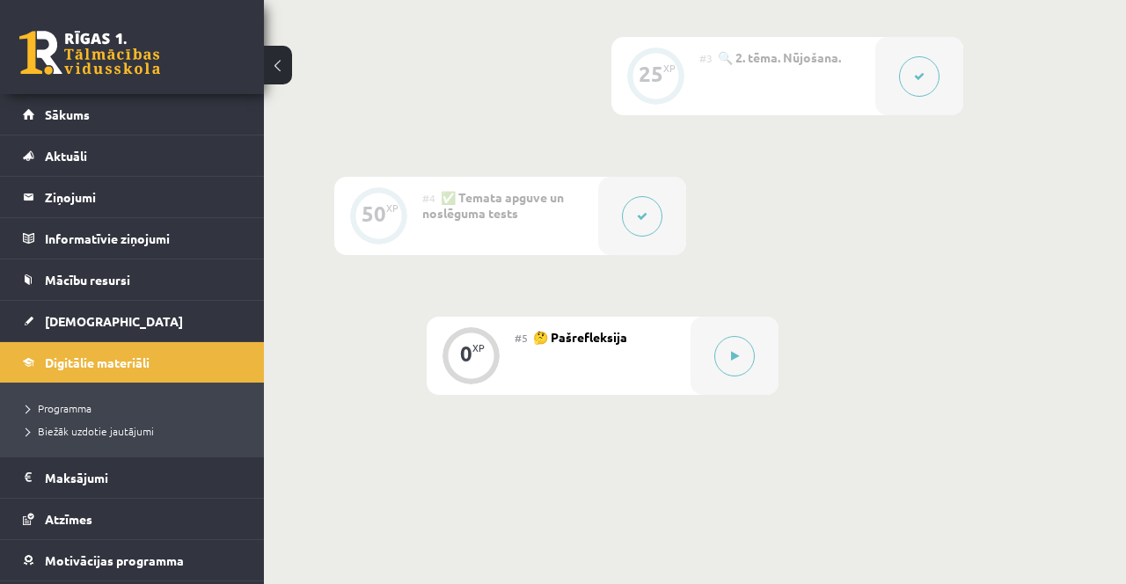
scroll to position [860, 0]
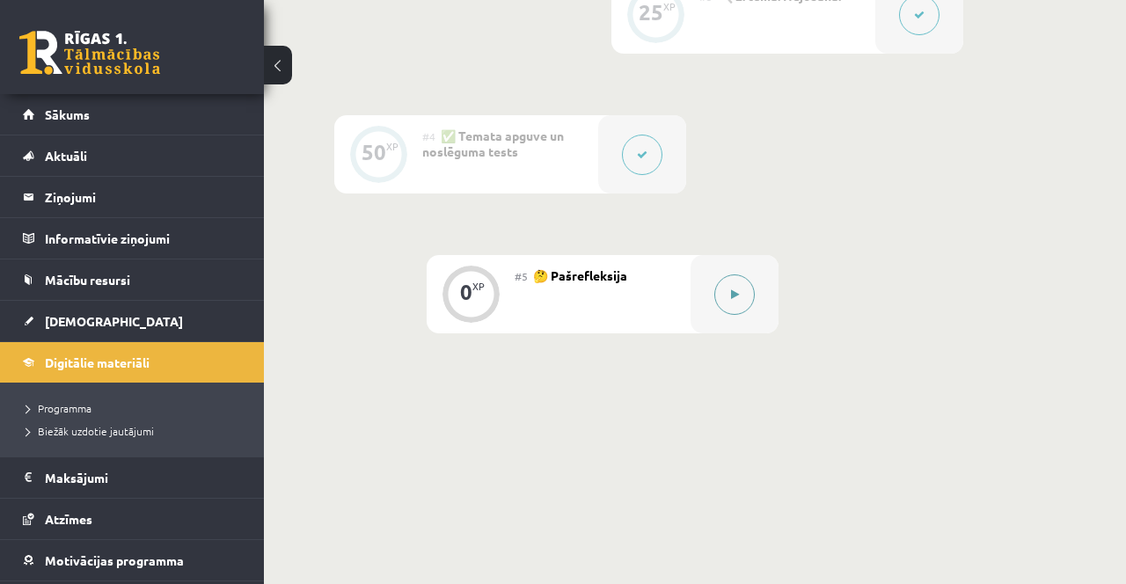
click at [714, 303] on div at bounding box center [734, 294] width 88 height 78
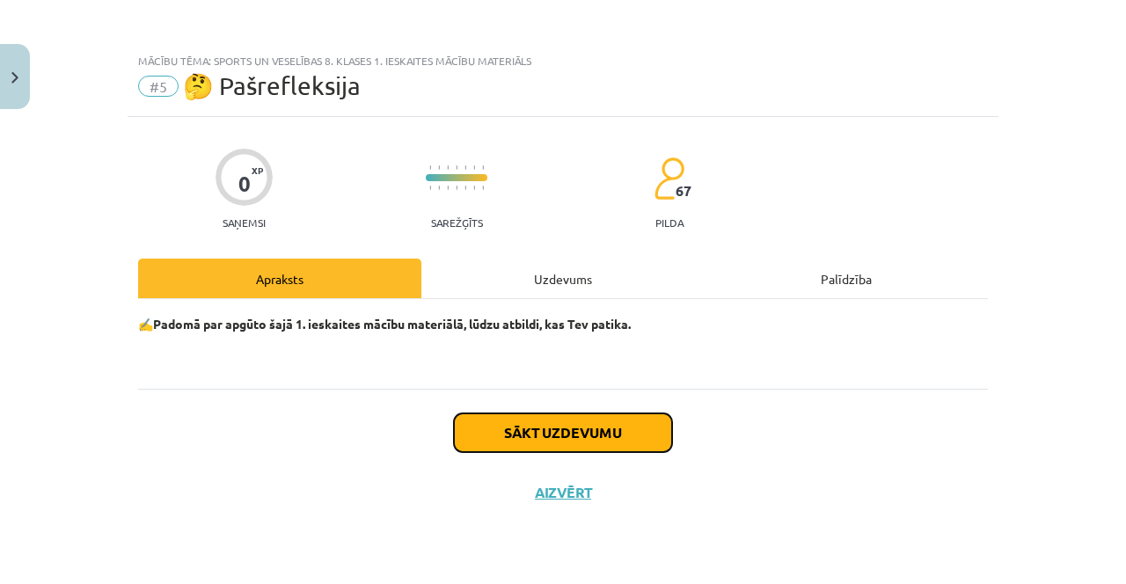
click at [616, 436] on button "Sākt uzdevumu" at bounding box center [563, 432] width 218 height 39
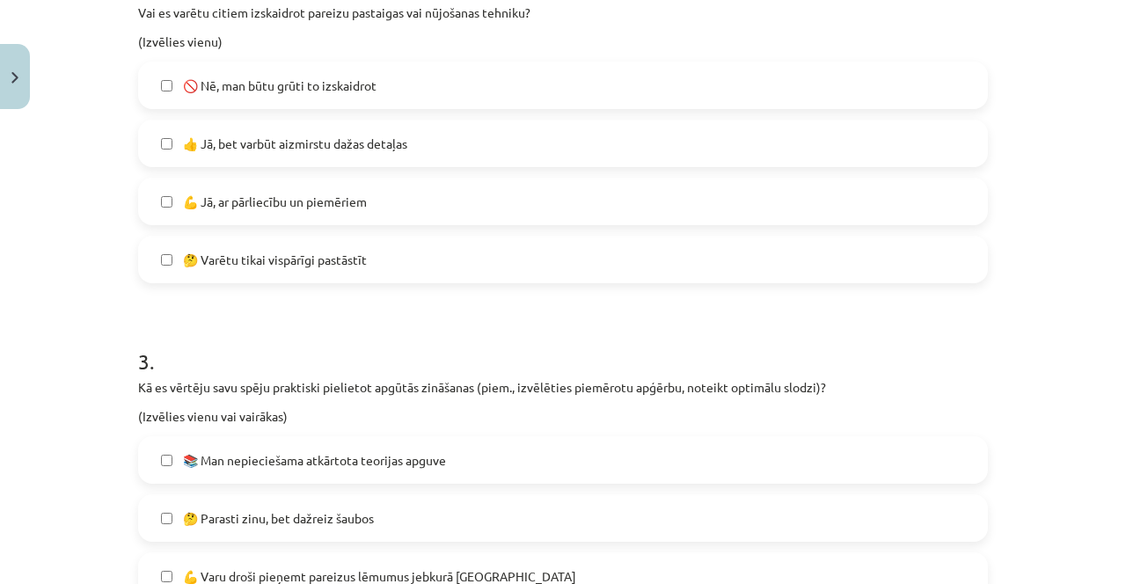
scroll to position [1002, 0]
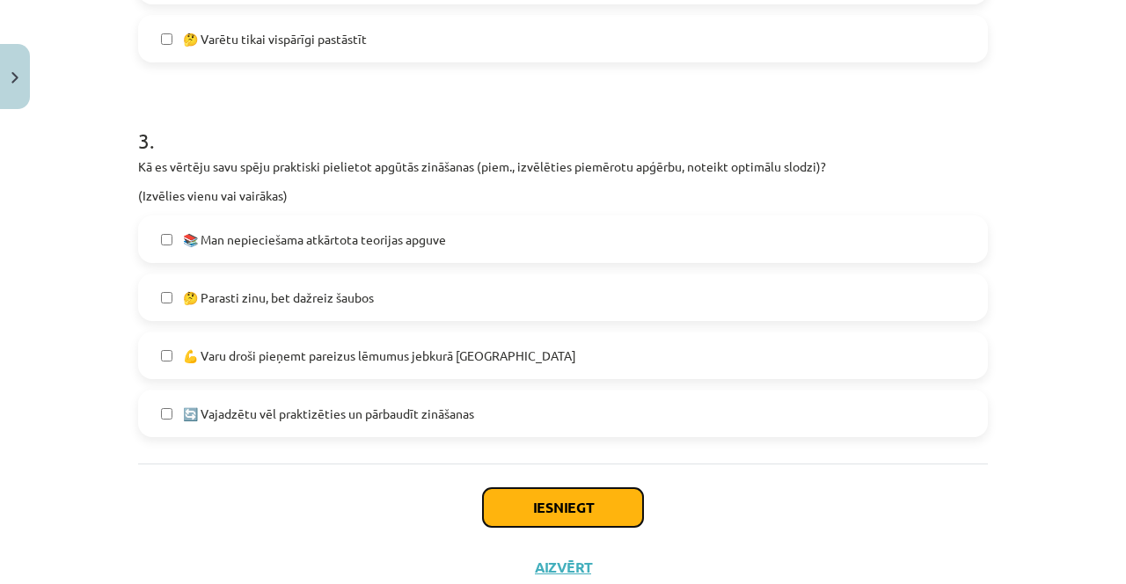
click at [579, 503] on button "Iesniegt" at bounding box center [563, 507] width 160 height 39
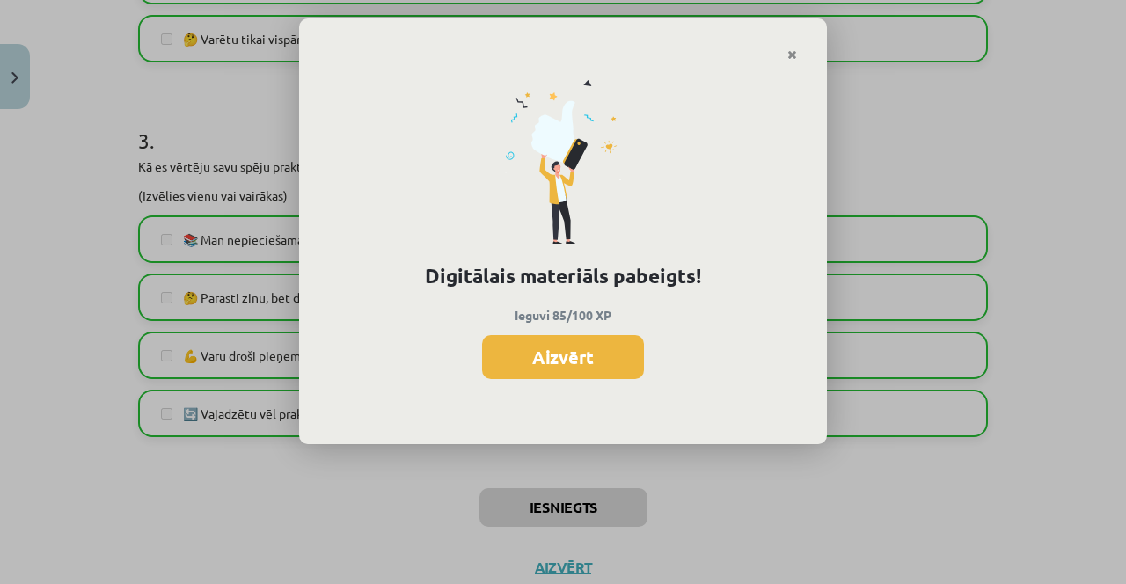
click at [594, 359] on button "Aizvērt" at bounding box center [563, 357] width 162 height 44
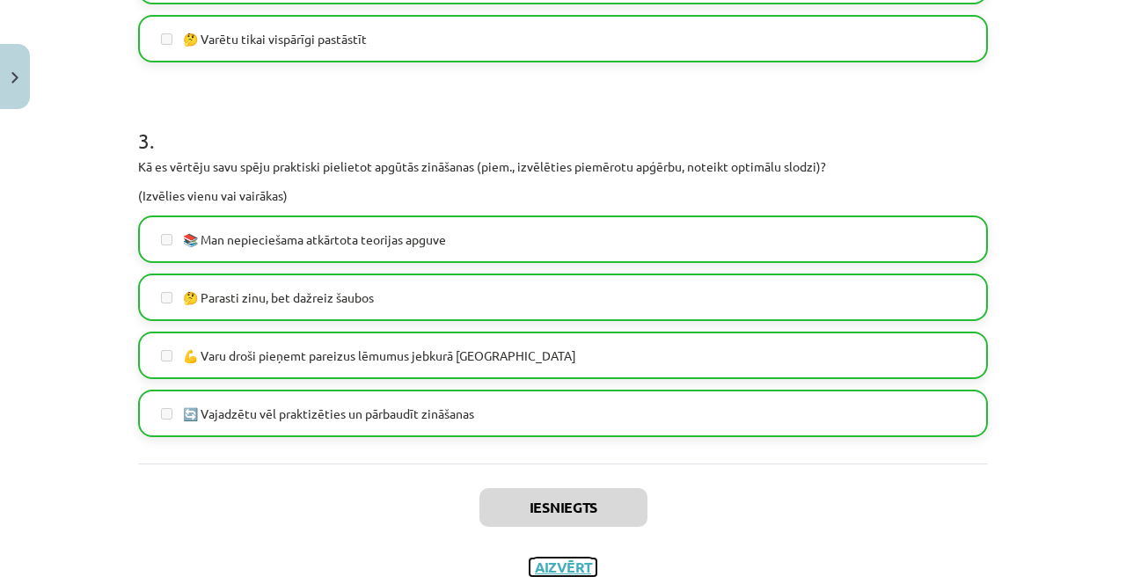
click at [575, 568] on button "Aizvērt" at bounding box center [562, 567] width 67 height 18
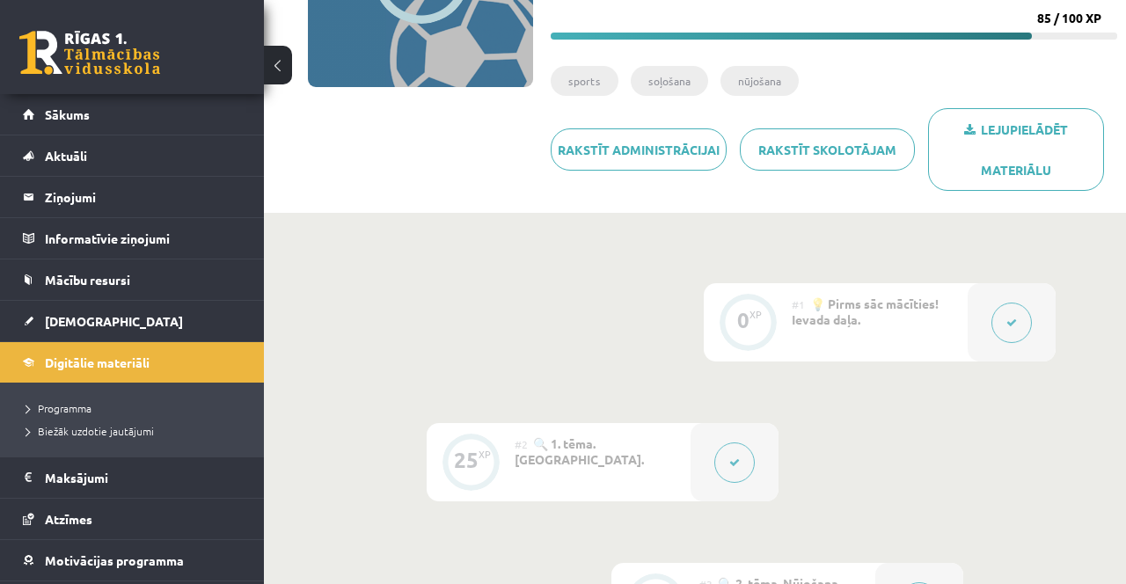
scroll to position [0, 0]
